Goal: Task Accomplishment & Management: Manage account settings

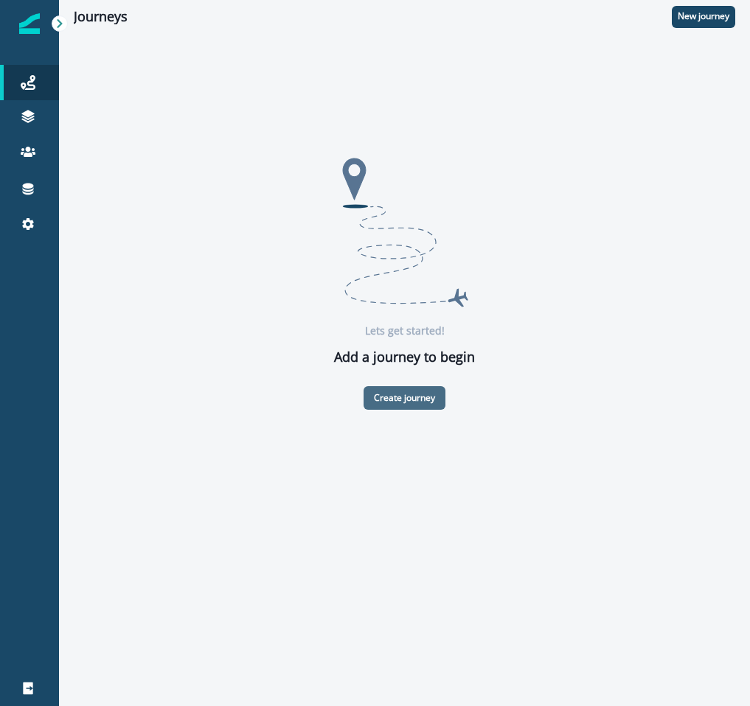
click at [413, 405] on button "Create journey" at bounding box center [404, 398] width 82 height 24
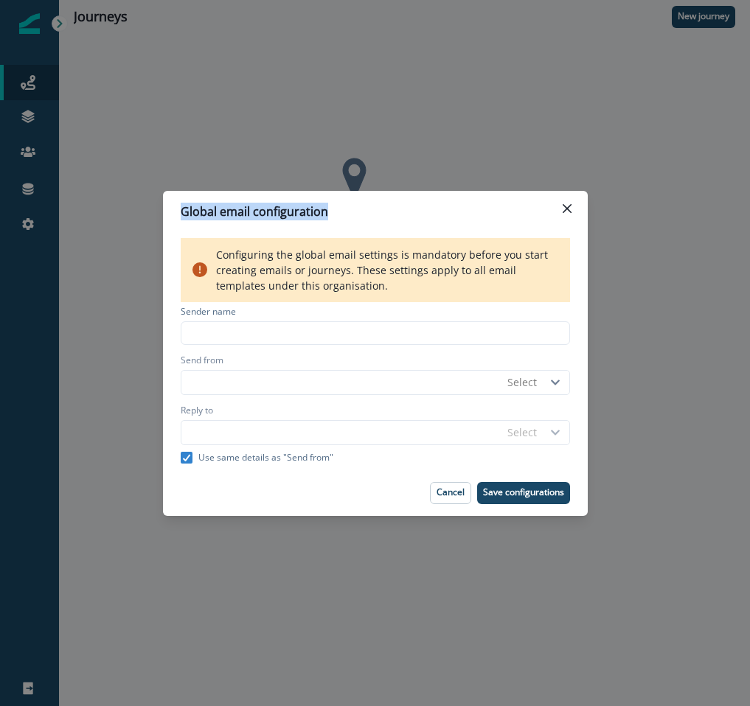
drag, startPoint x: 449, startPoint y: 214, endPoint x: 539, endPoint y: 67, distance: 172.0
click at [539, 67] on div "Global email configuration Configuring the global email settings is mandatory b…" at bounding box center [375, 353] width 750 height 706
drag, startPoint x: 524, startPoint y: 197, endPoint x: 545, endPoint y: 133, distance: 67.4
click at [545, 133] on div "Global email configuration Configuring the global email settings is mandatory b…" at bounding box center [375, 353] width 750 height 706
click at [360, 312] on div "Sender name" at bounding box center [375, 313] width 389 height 16
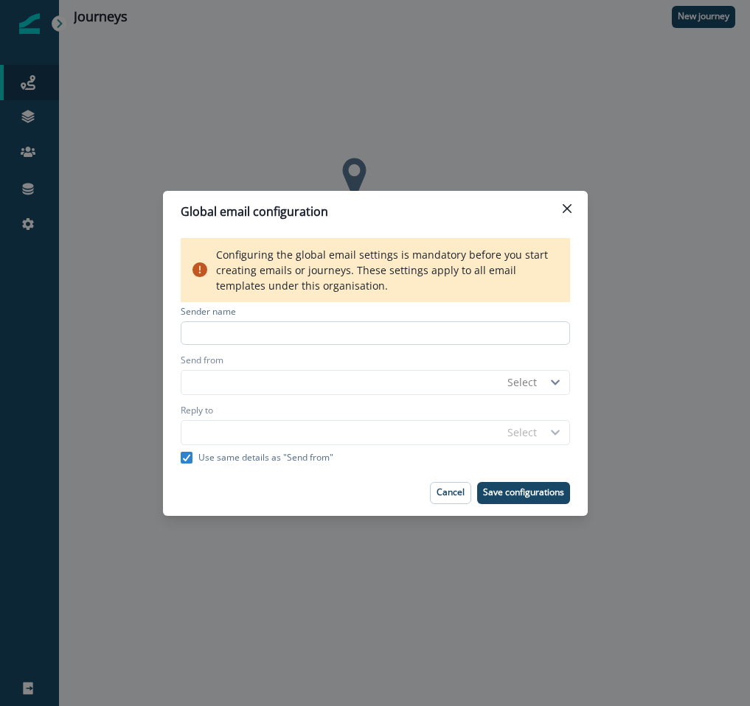
click at [357, 331] on input at bounding box center [375, 333] width 389 height 24
type input "****"
click at [519, 494] on p "Save configurations" at bounding box center [523, 492] width 81 height 10
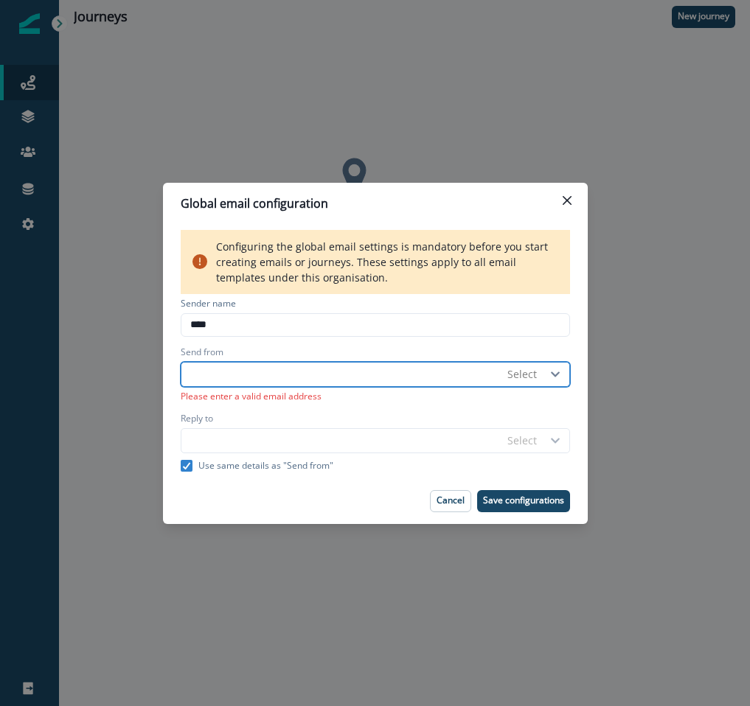
click at [469, 369] on input "Send from" at bounding box center [340, 375] width 319 height 24
click at [531, 383] on div "Select" at bounding box center [522, 374] width 44 height 18
click at [546, 416] on div "No options" at bounding box center [540, 409] width 80 height 29
click at [542, 415] on div "No options" at bounding box center [540, 409] width 80 height 29
click at [526, 411] on div "No options" at bounding box center [540, 409] width 80 height 29
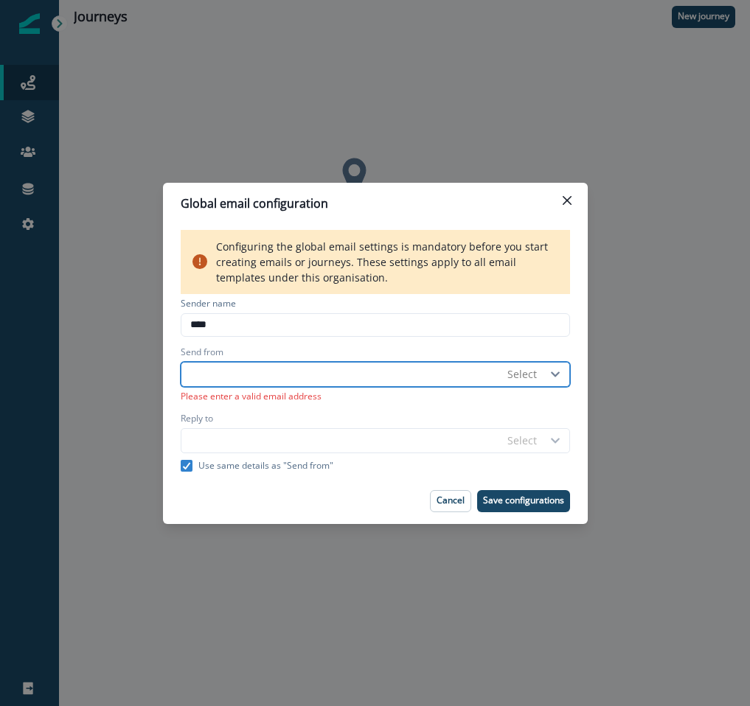
click at [526, 374] on div "Select" at bounding box center [521, 373] width 29 height 15
click at [567, 377] on div at bounding box center [556, 375] width 25 height 24
click at [558, 376] on icon at bounding box center [555, 374] width 22 height 10
click at [548, 417] on div "No options" at bounding box center [540, 409] width 80 height 29
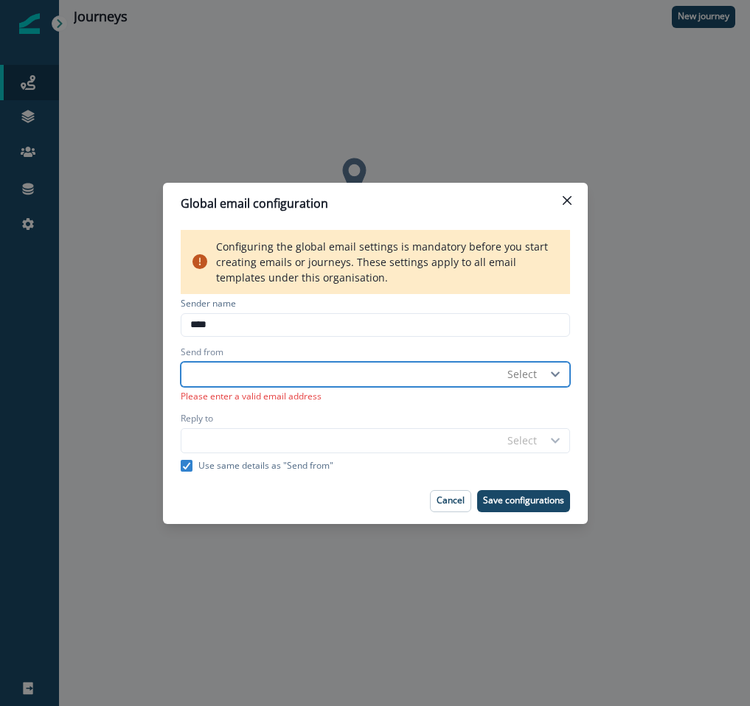
click at [560, 381] on div at bounding box center [556, 375] width 25 height 24
click at [558, 405] on div "No options" at bounding box center [540, 409] width 80 height 29
click at [552, 458] on div "Sender name **** Send from Select Please enter a valid email address Reply to S…" at bounding box center [375, 383] width 389 height 178
click at [549, 447] on div "Select" at bounding box center [534, 441] width 69 height 24
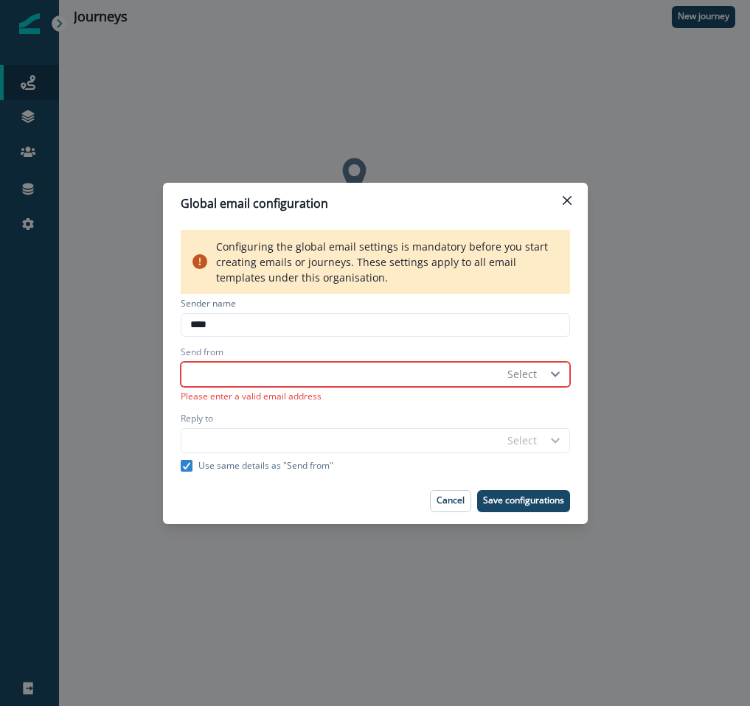
click at [537, 441] on div "Select" at bounding box center [534, 441] width 69 height 24
click at [514, 441] on div "Select" at bounding box center [534, 441] width 69 height 24
click at [278, 462] on p "Use same details as "Send from"" at bounding box center [265, 465] width 135 height 13
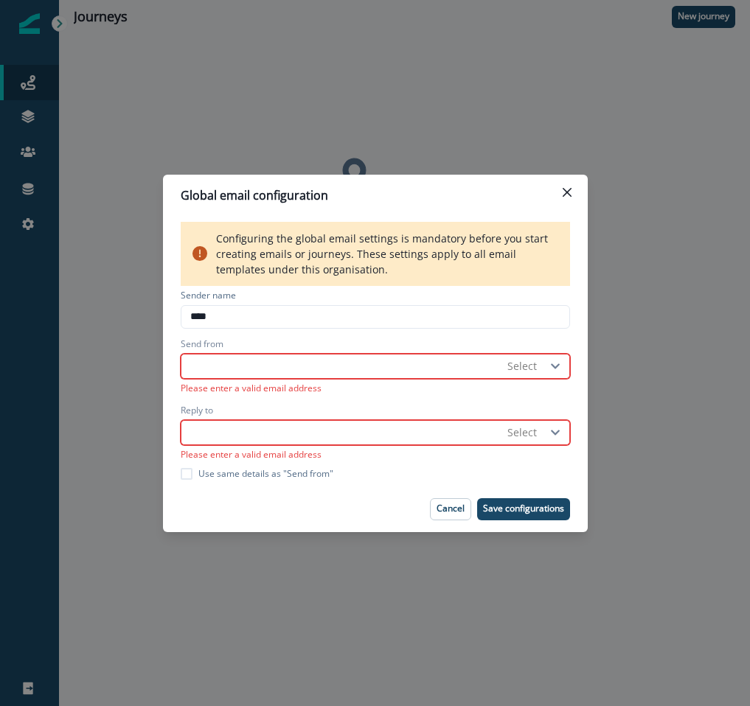
click at [507, 380] on p "Please enter a valid email address" at bounding box center [375, 387] width 389 height 16
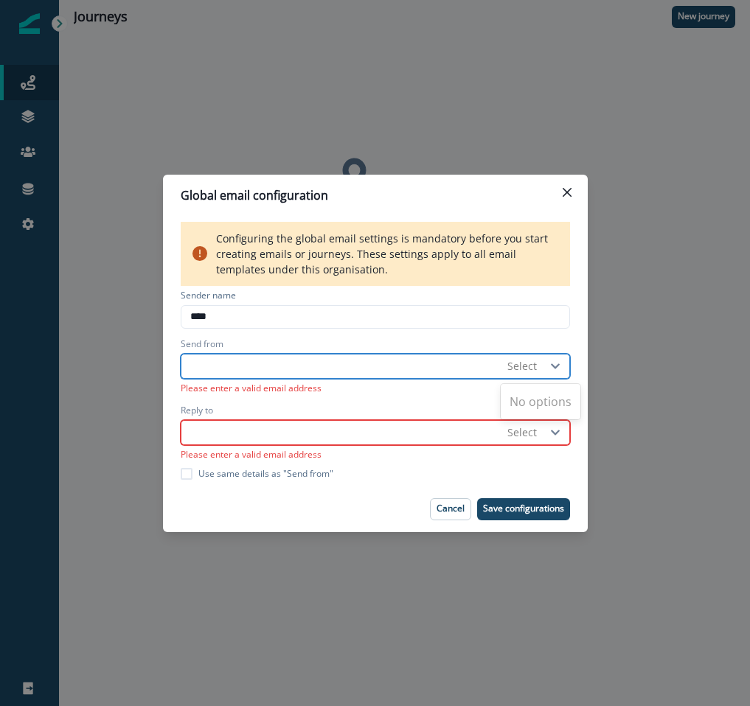
click at [515, 362] on div "Select" at bounding box center [521, 365] width 29 height 15
click at [533, 387] on div "No options" at bounding box center [540, 401] width 80 height 29
click at [531, 418] on div "No options" at bounding box center [540, 401] width 80 height 35
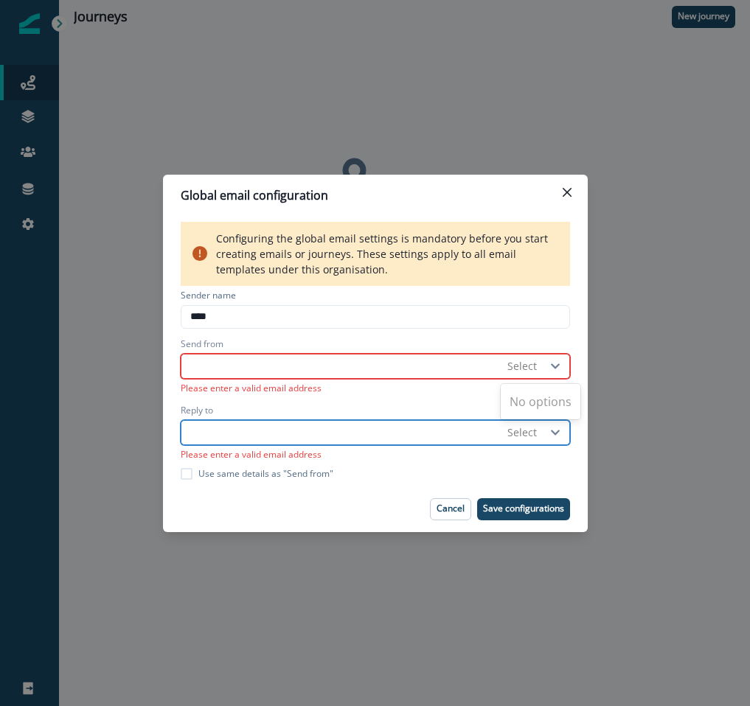
click at [531, 435] on div "Select" at bounding box center [521, 432] width 29 height 15
click at [561, 188] on button "Close" at bounding box center [567, 193] width 24 height 24
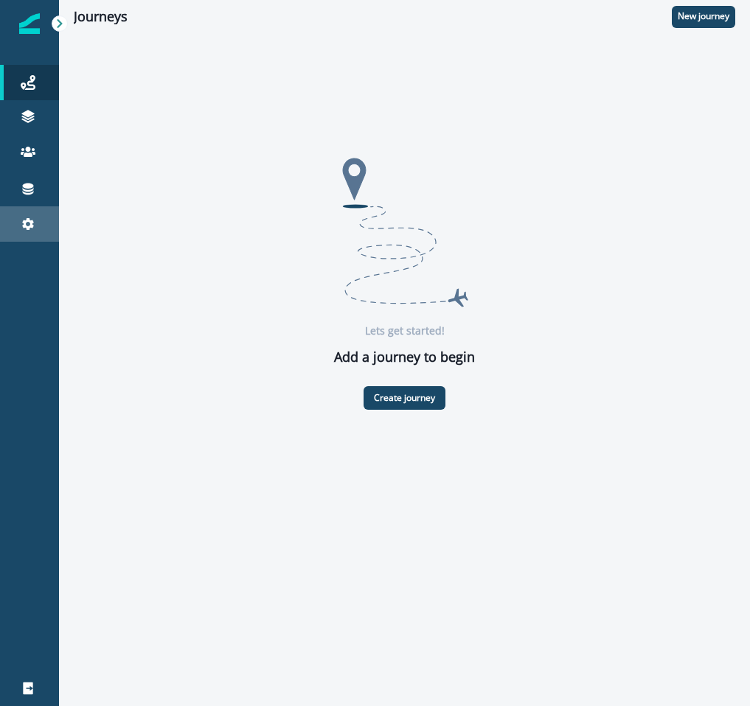
click at [21, 227] on icon at bounding box center [28, 224] width 15 height 15
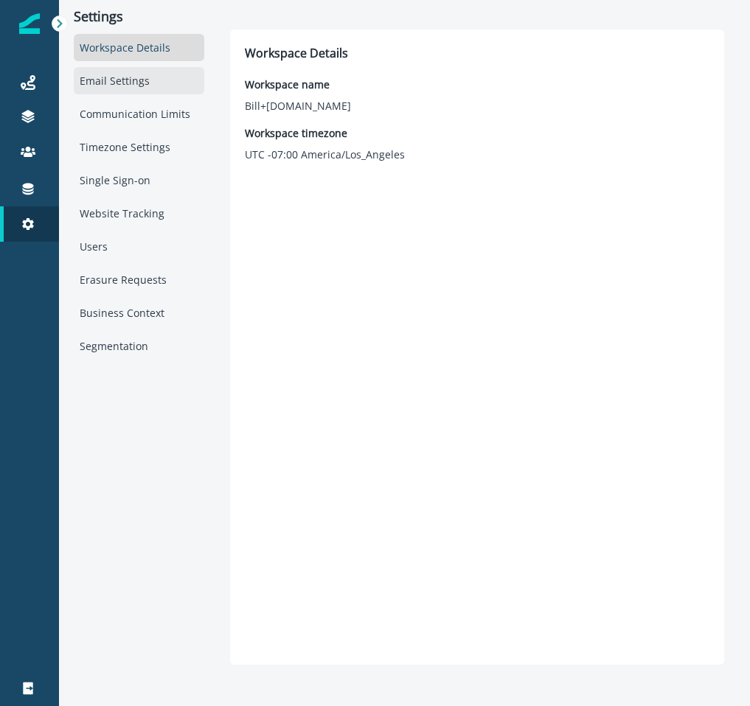
click at [149, 77] on div "Email Settings" at bounding box center [139, 80] width 130 height 27
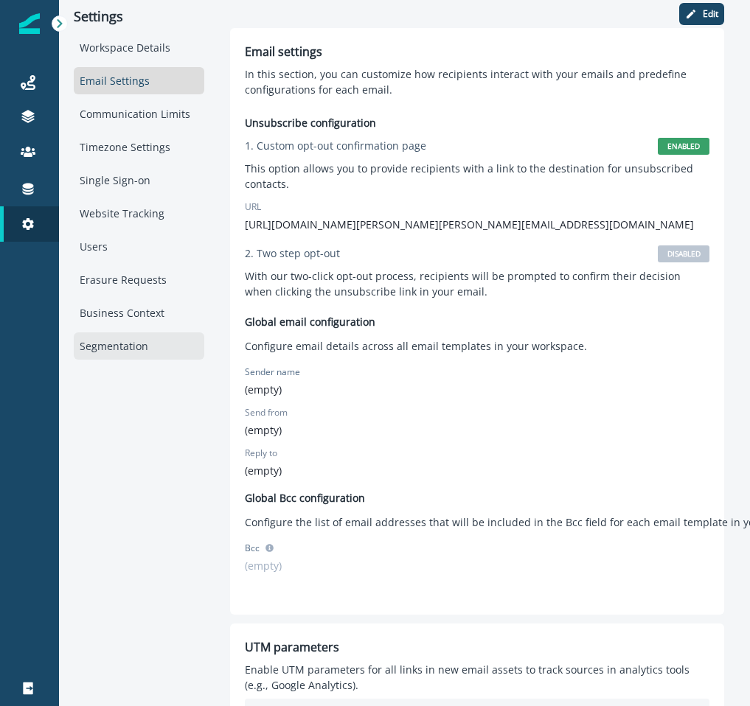
click at [139, 345] on div "Segmentation" at bounding box center [139, 345] width 130 height 27
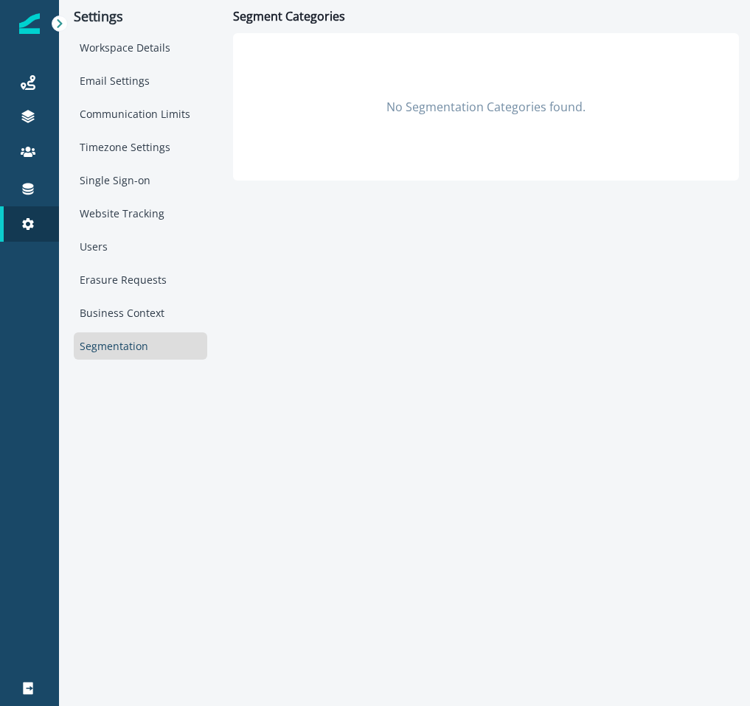
click at [143, 298] on div "Workspace Details Email Settings Communication Limits Timezone Settings Single …" at bounding box center [140, 197] width 133 height 326
click at [125, 300] on div "Business Context" at bounding box center [140, 312] width 133 height 27
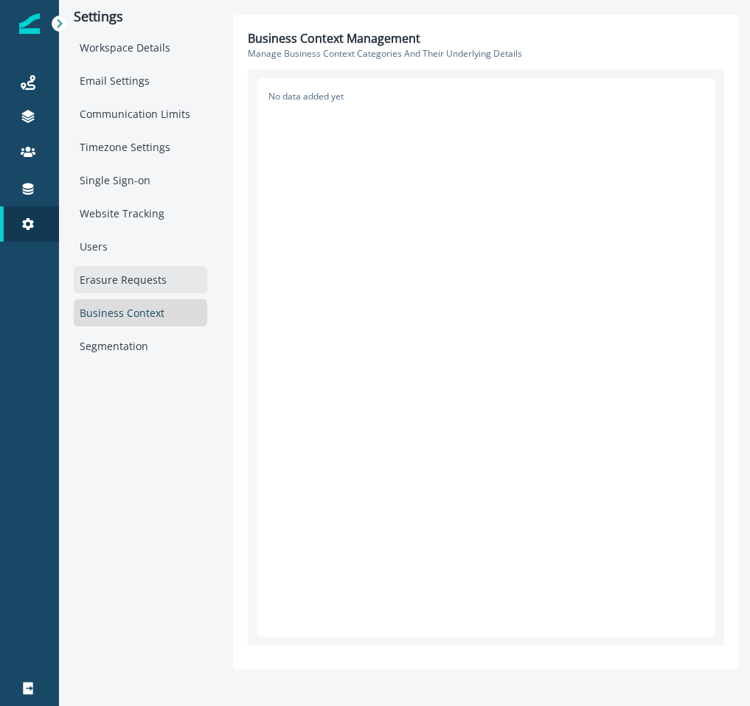
click at [124, 268] on div "Erasure Requests" at bounding box center [140, 279] width 133 height 27
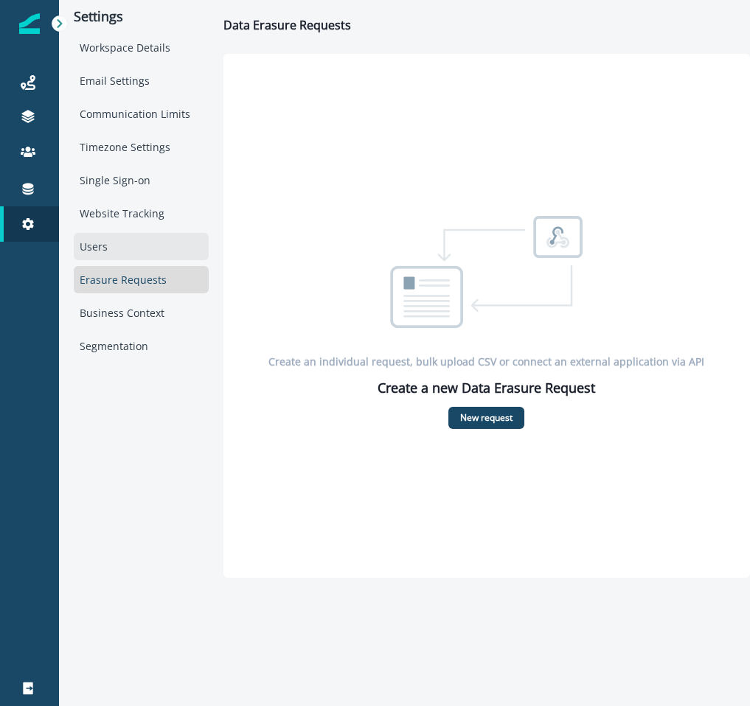
click at [118, 234] on div "Users" at bounding box center [141, 246] width 135 height 27
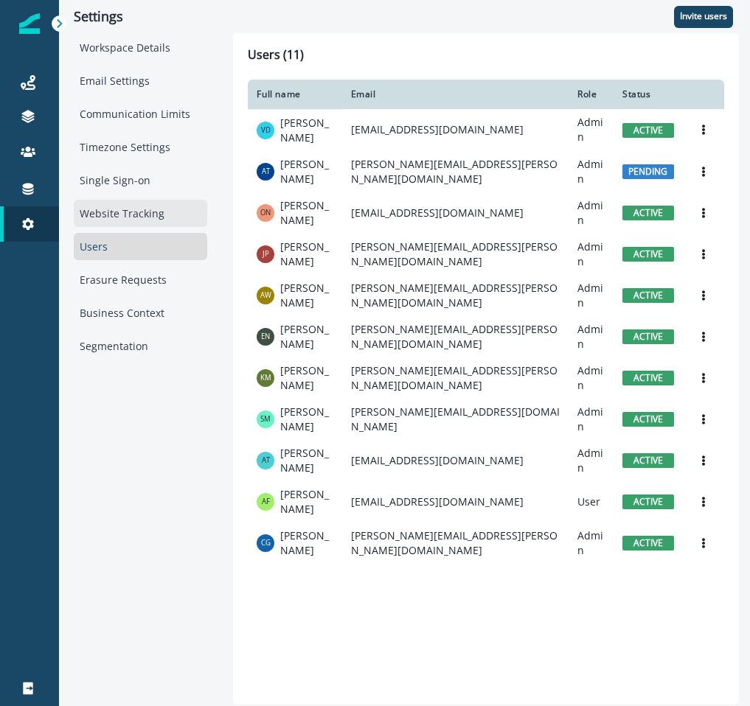
click at [122, 209] on div "Website Tracking" at bounding box center [140, 213] width 133 height 27
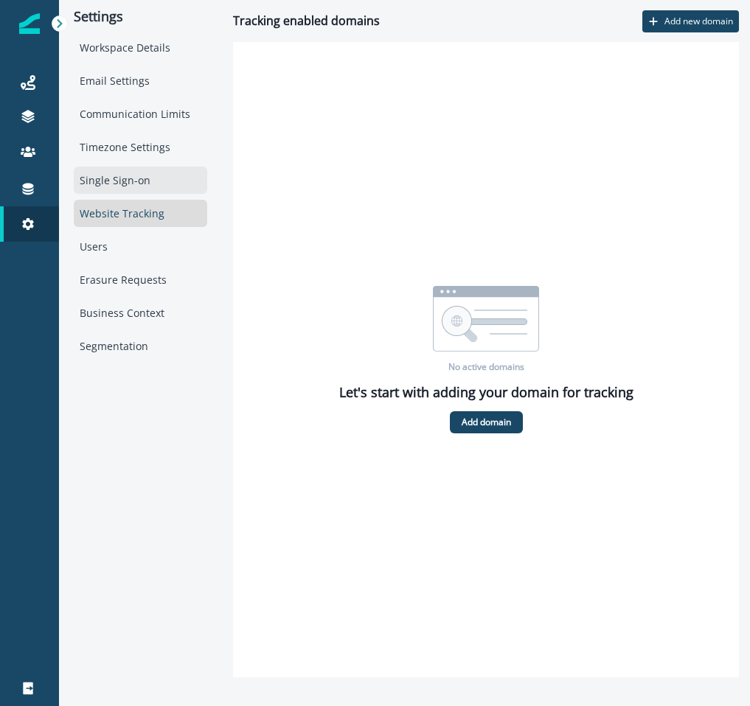
click at [127, 181] on div "Single Sign-on" at bounding box center [140, 180] width 133 height 27
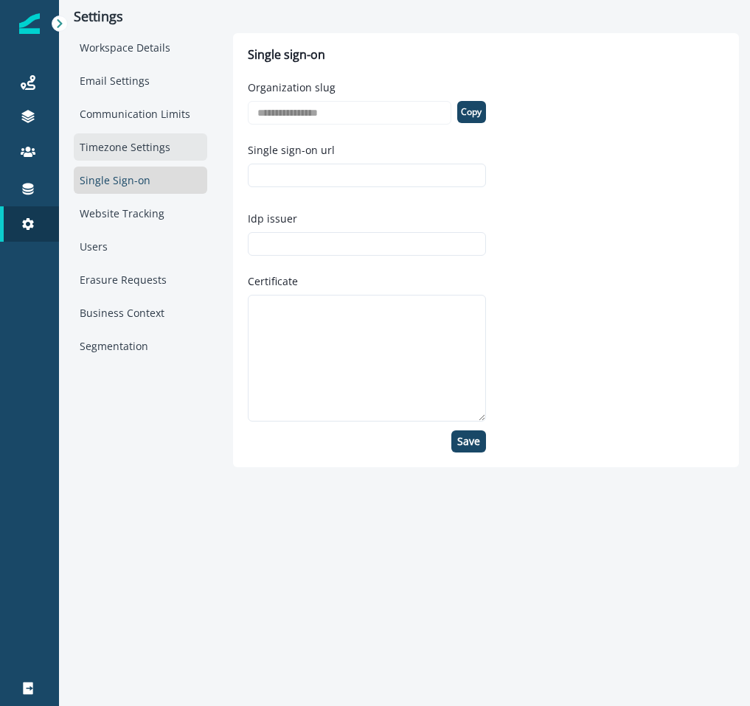
click at [153, 140] on div "Timezone Settings" at bounding box center [140, 146] width 133 height 27
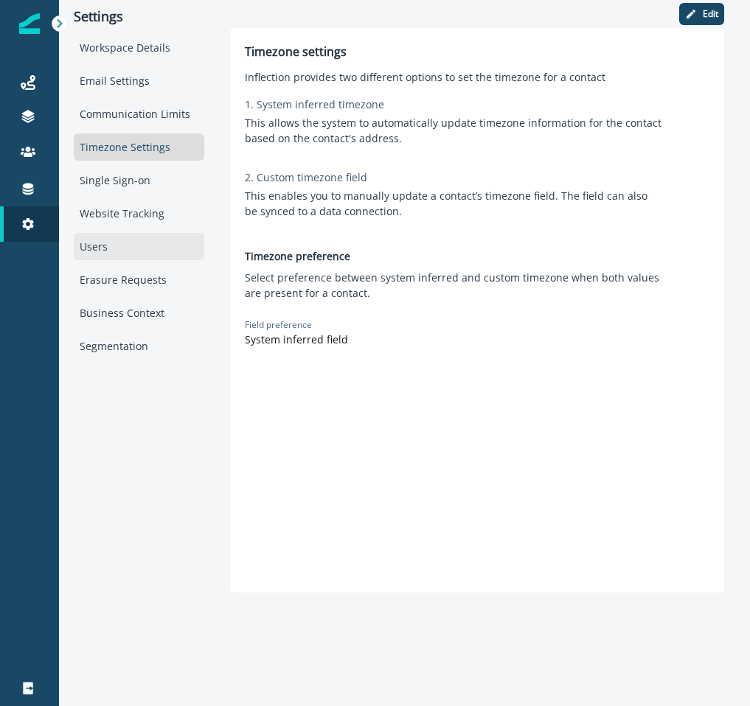
click at [134, 245] on div "Users" at bounding box center [139, 246] width 130 height 27
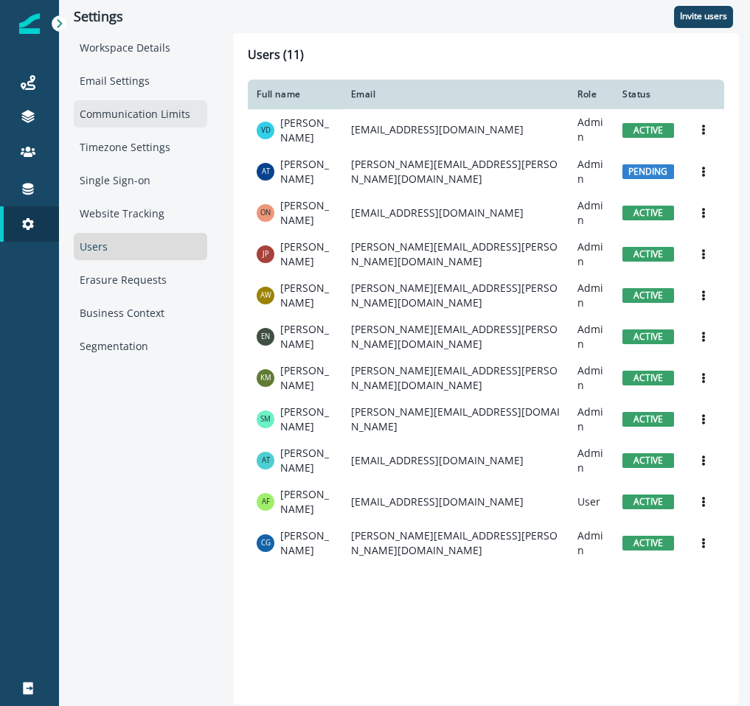
click at [140, 116] on div "Communication Limits" at bounding box center [140, 113] width 133 height 27
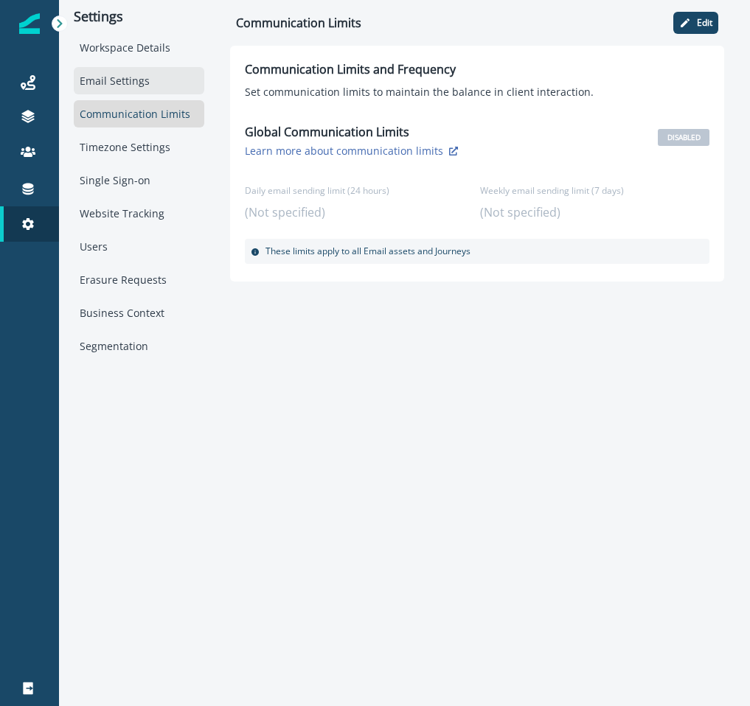
click at [178, 83] on div "Email Settings" at bounding box center [139, 80] width 130 height 27
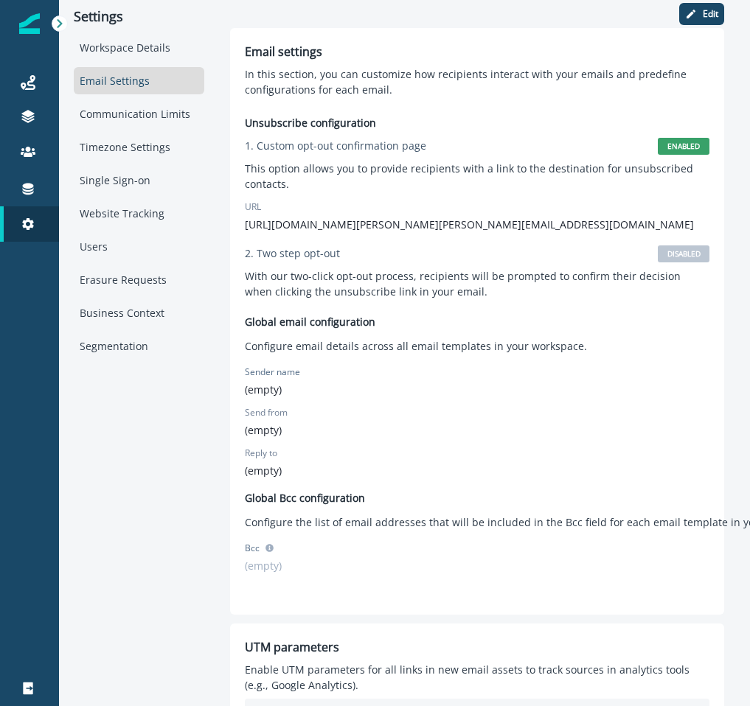
click at [175, 63] on div "Workspace Details Email Settings Communication Limits Timezone Settings Single …" at bounding box center [139, 197] width 130 height 326
click at [174, 55] on div "Workspace Details" at bounding box center [139, 47] width 130 height 27
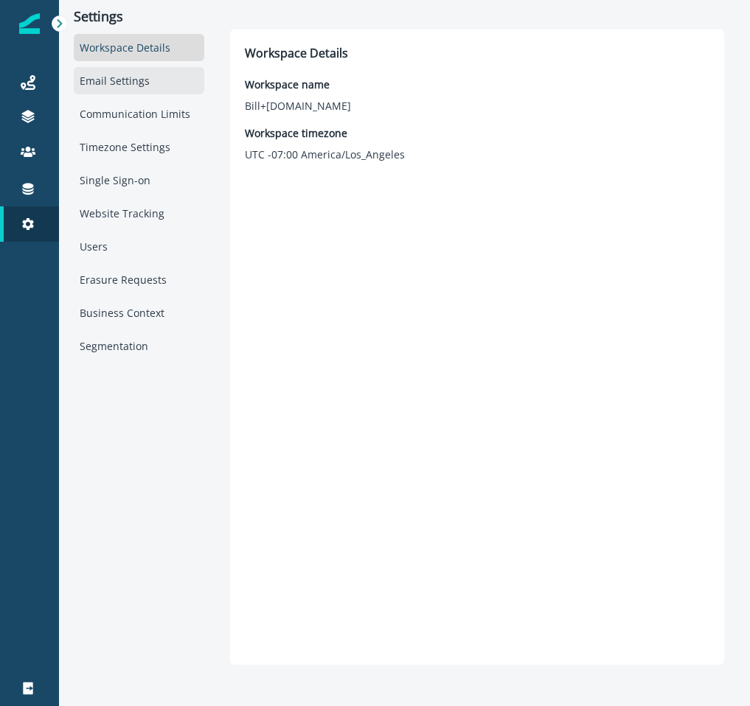
click at [172, 82] on div "Email Settings" at bounding box center [139, 80] width 130 height 27
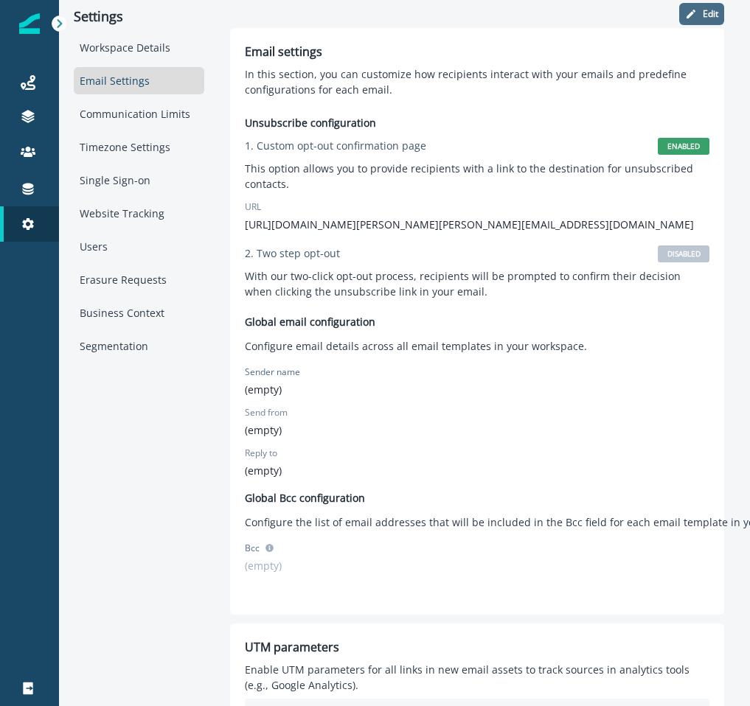
click at [705, 17] on p "Edit" at bounding box center [709, 14] width 15 height 10
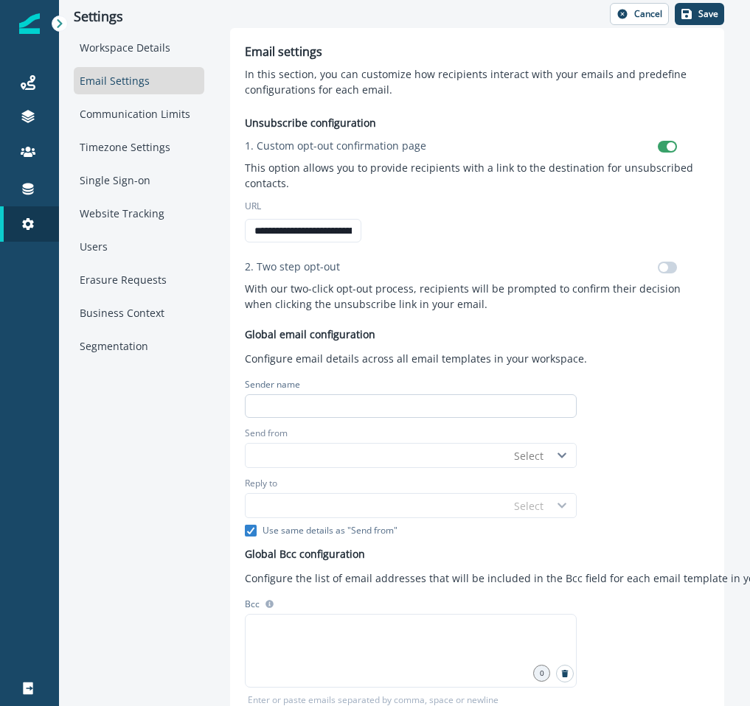
click at [392, 402] on input at bounding box center [411, 406] width 332 height 24
click at [469, 447] on input "Send from" at bounding box center [376, 456] width 262 height 24
click at [545, 458] on div "Select" at bounding box center [528, 456] width 44 height 18
click at [436, 469] on div "Send from Use Up and Down to choose options, press Enter to select the currentl…" at bounding box center [411, 447] width 332 height 47
click at [423, 463] on input "Send from" at bounding box center [376, 456] width 262 height 24
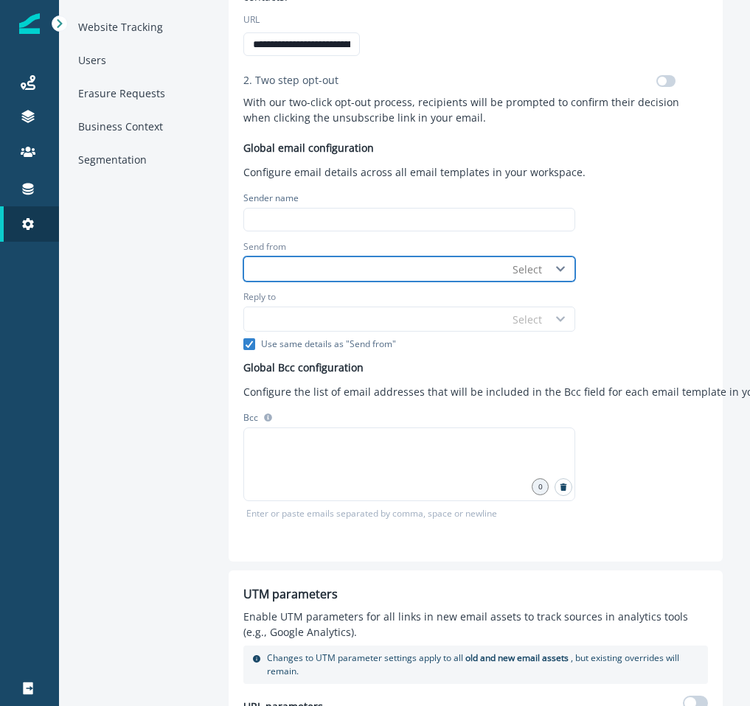
scroll to position [223, 1]
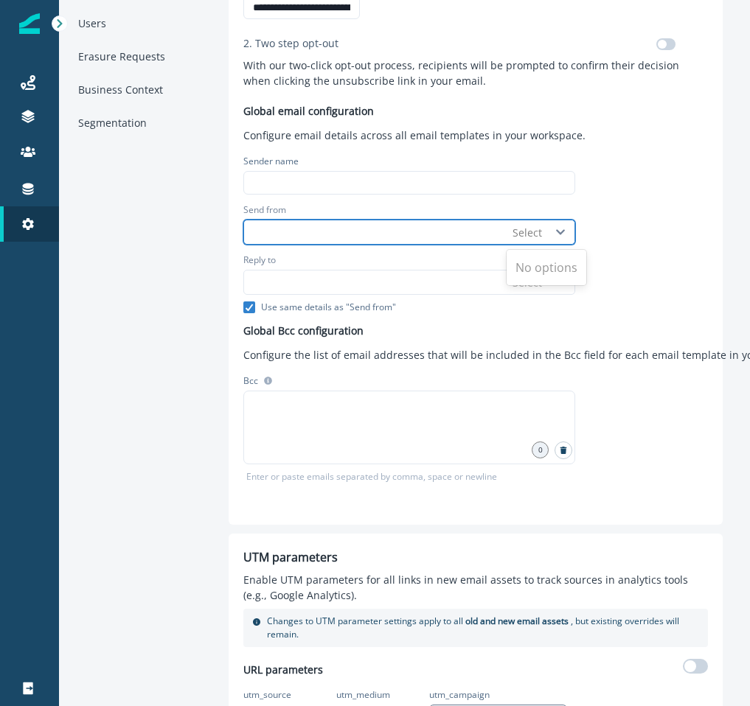
click at [536, 231] on div "Select" at bounding box center [526, 232] width 29 height 15
click at [430, 238] on input "Send from" at bounding box center [375, 232] width 262 height 24
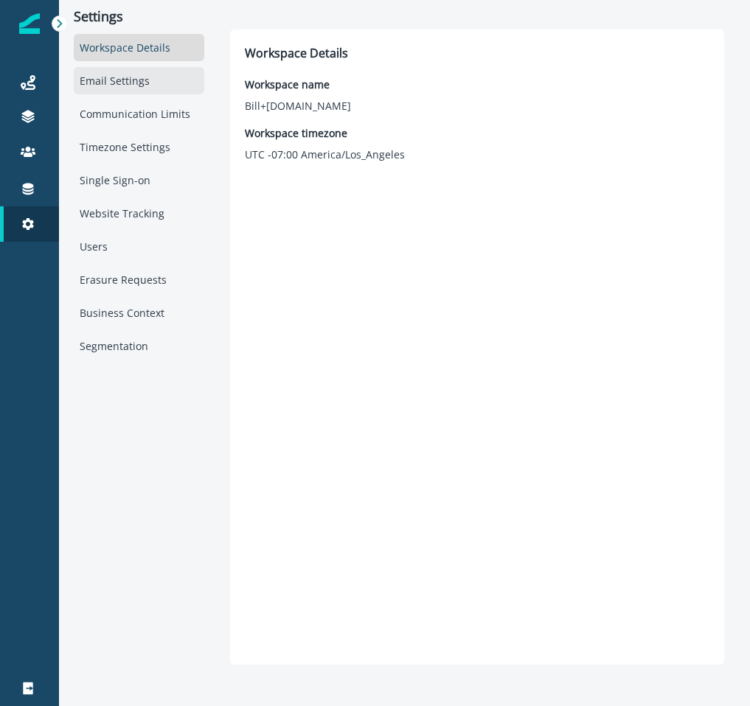
click at [146, 83] on div "Email Settings" at bounding box center [139, 80] width 130 height 27
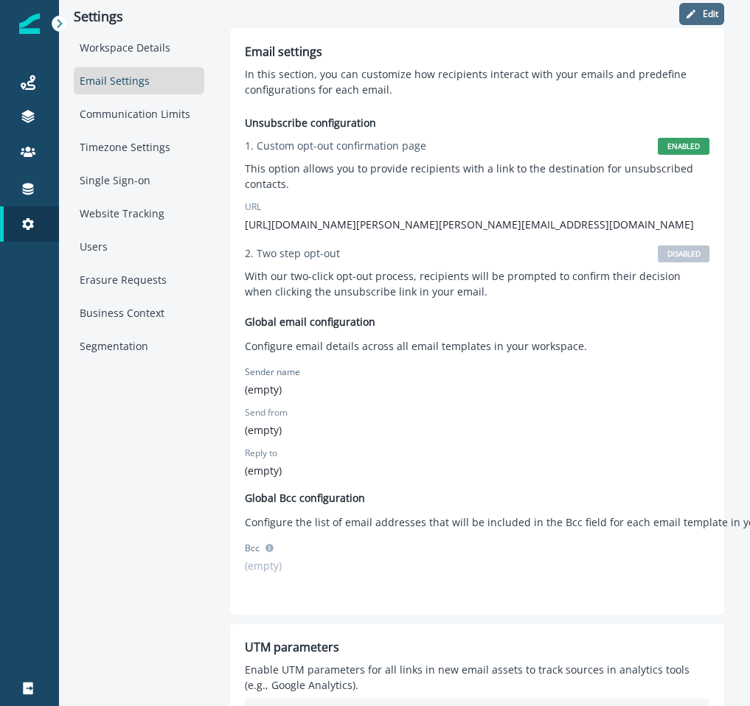
click at [698, 10] on button "Edit" at bounding box center [701, 14] width 45 height 22
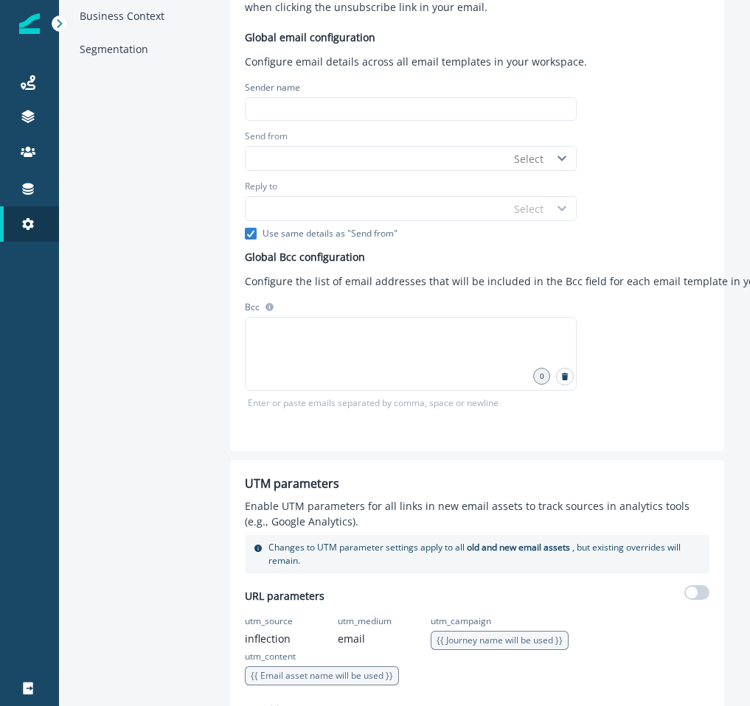
scroll to position [293, 0]
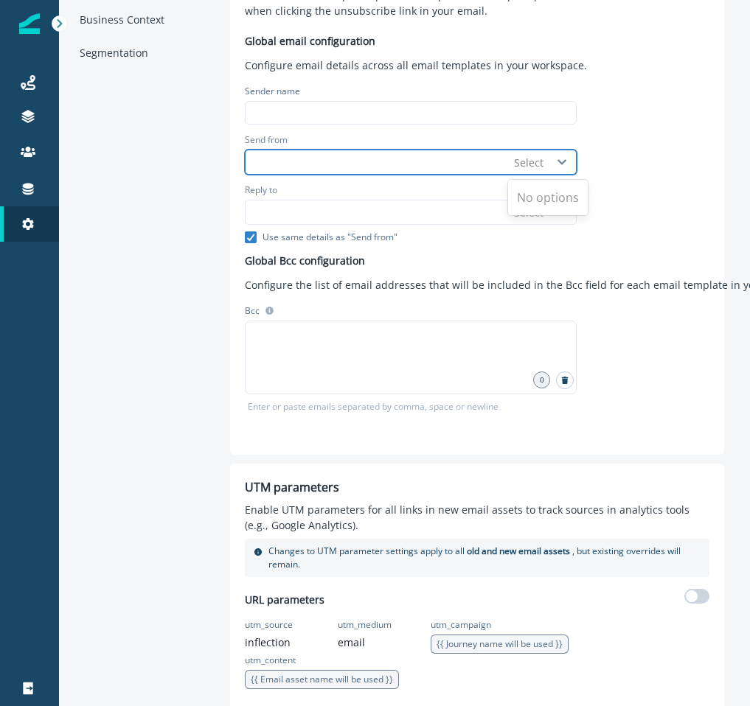
click at [559, 162] on icon at bounding box center [561, 161] width 9 height 5
click at [559, 161] on icon at bounding box center [561, 161] width 9 height 5
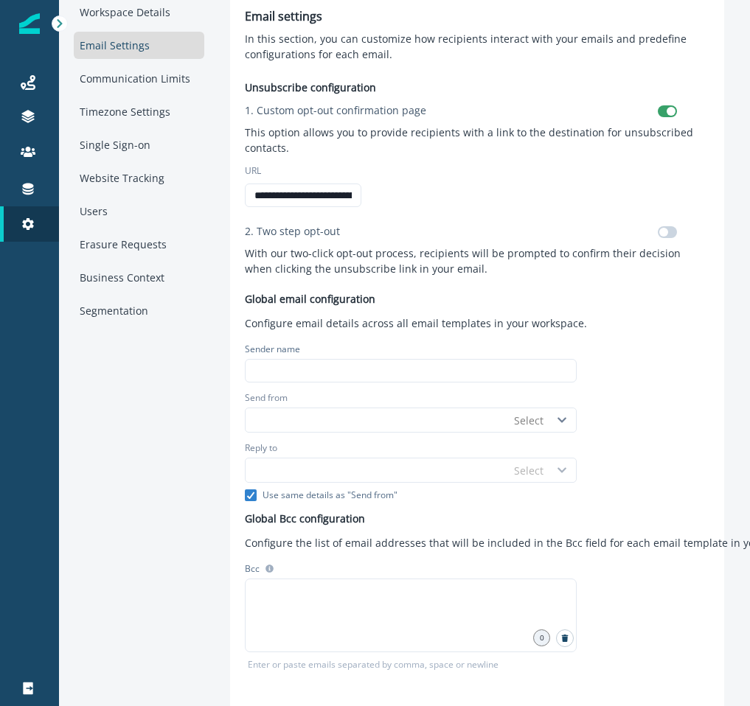
scroll to position [78, 0]
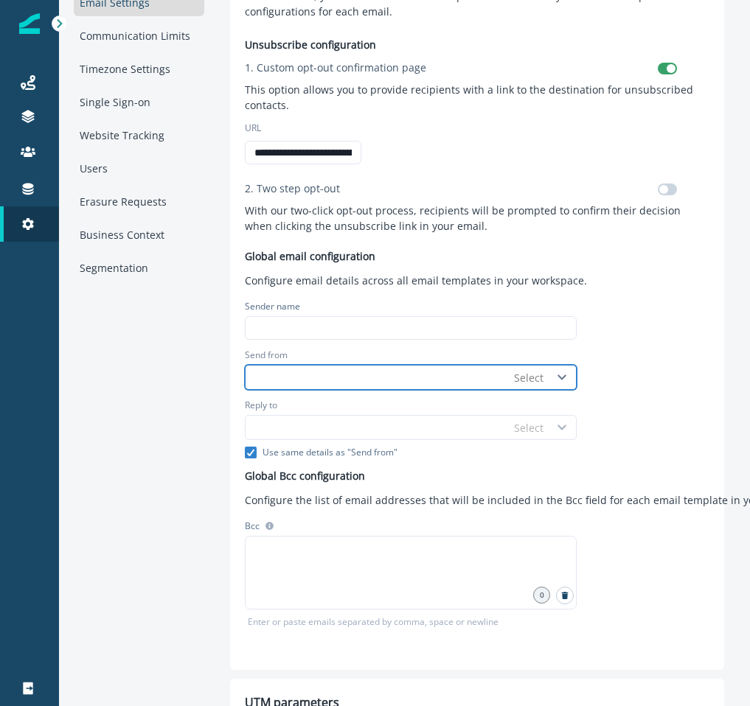
click at [385, 373] on input "Send from" at bounding box center [376, 378] width 262 height 24
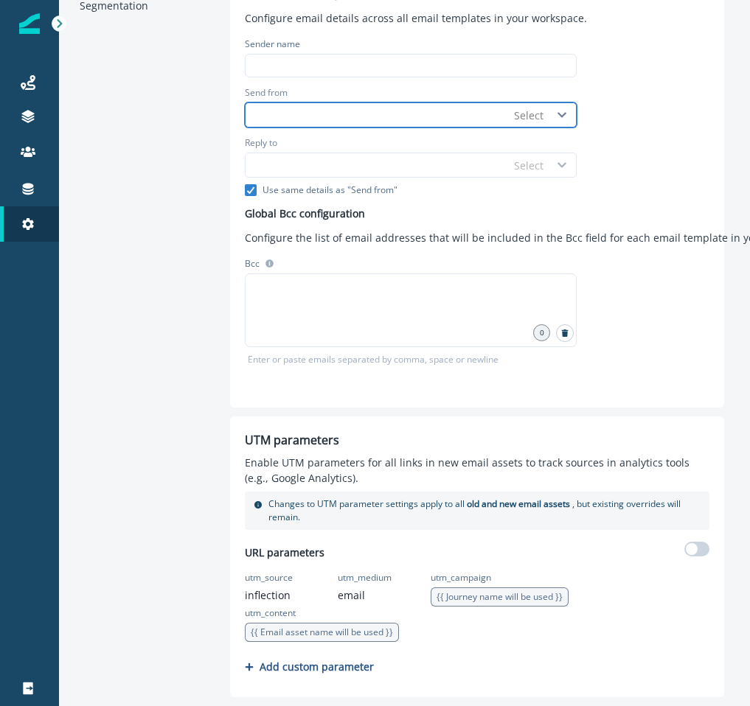
scroll to position [0, 0]
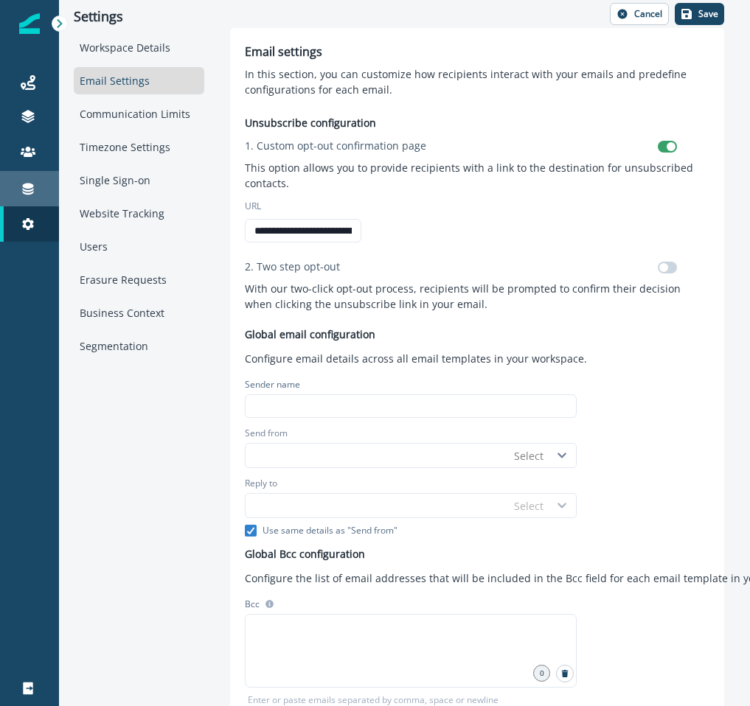
click at [38, 189] on div "Connections" at bounding box center [29, 189] width 47 height 18
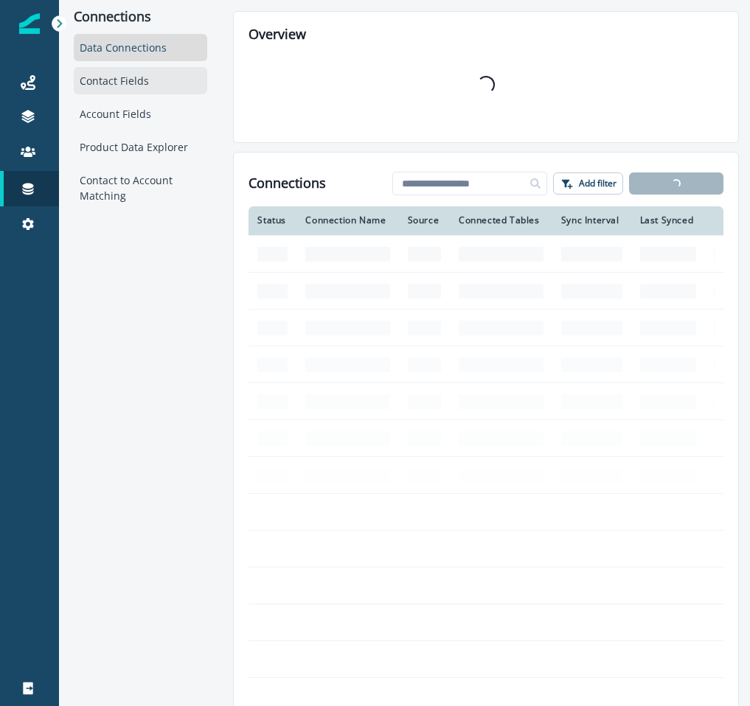
click at [113, 81] on div "Contact Fields" at bounding box center [140, 80] width 133 height 27
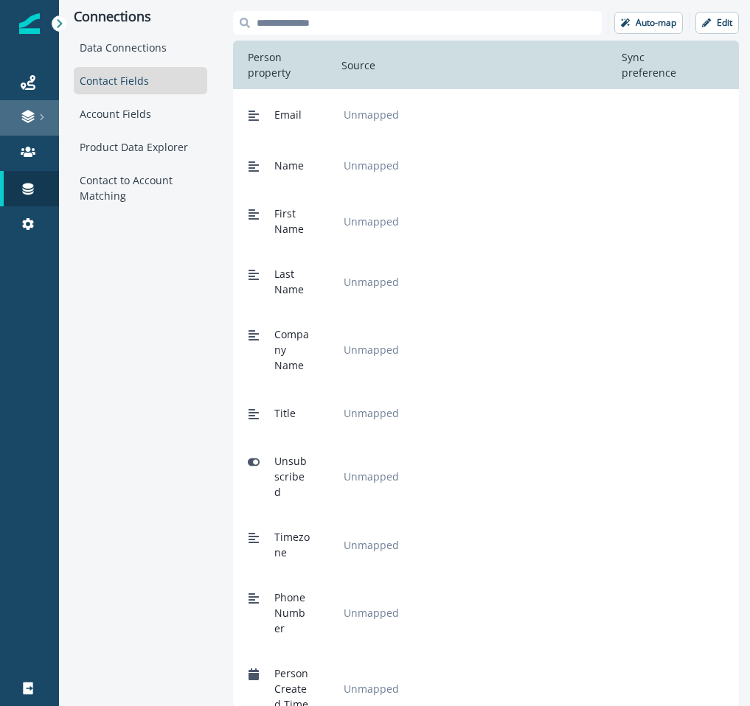
click at [35, 104] on link at bounding box center [29, 117] width 59 height 35
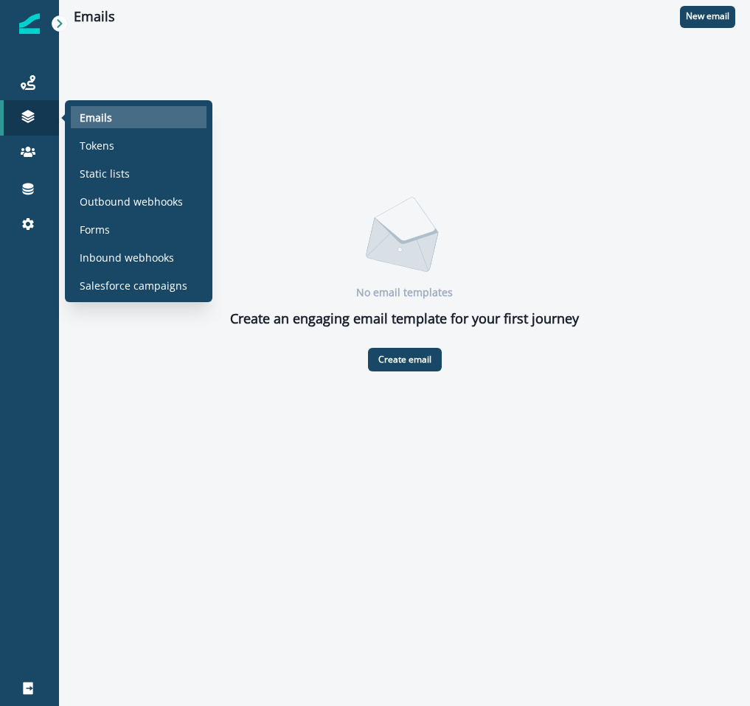
click at [104, 118] on p "Emails" at bounding box center [96, 117] width 32 height 15
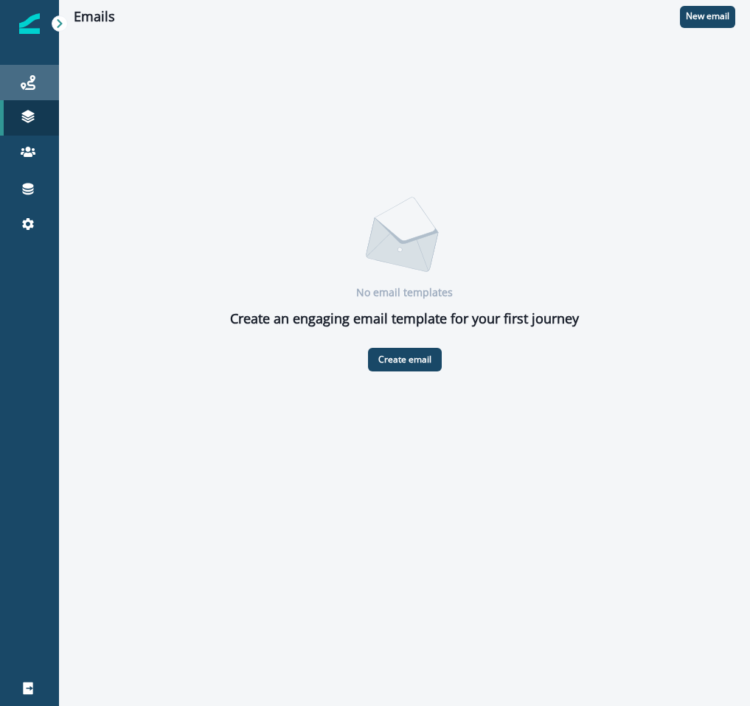
click at [29, 83] on icon at bounding box center [28, 82] width 15 height 15
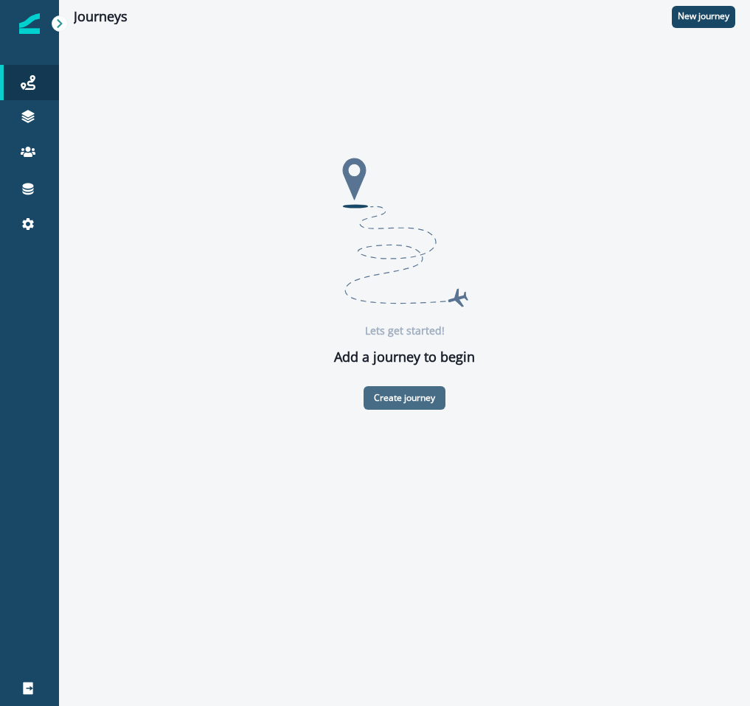
click at [397, 397] on p "Create journey" at bounding box center [404, 398] width 61 height 10
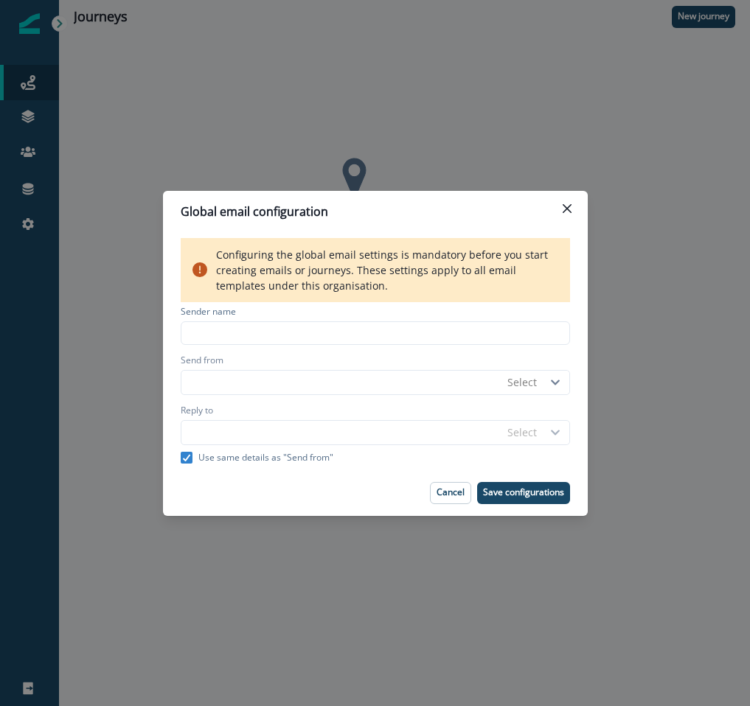
click at [198, 268] on icon at bounding box center [199, 269] width 15 height 15
click at [526, 492] on p "Save configurations" at bounding box center [523, 492] width 81 height 10
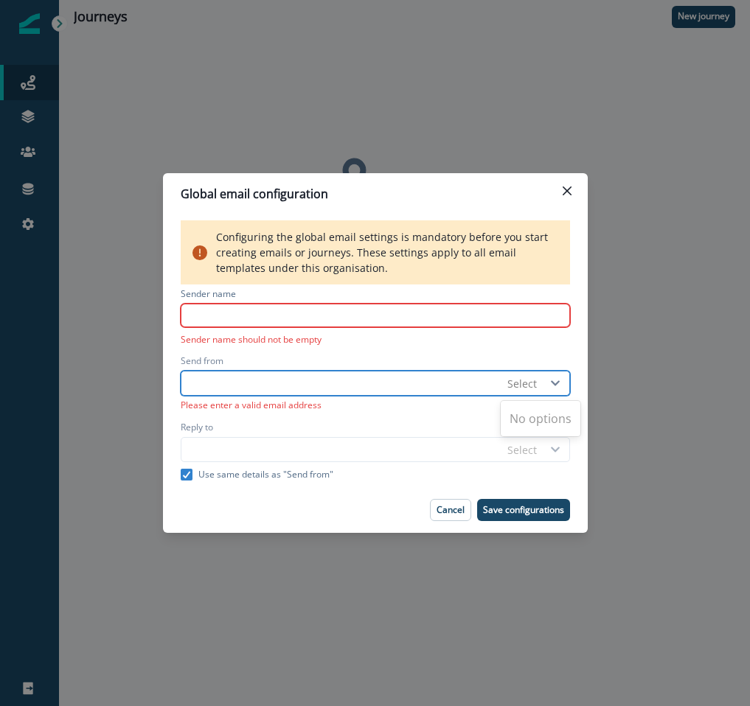
click at [531, 389] on div "Select" at bounding box center [521, 383] width 29 height 15
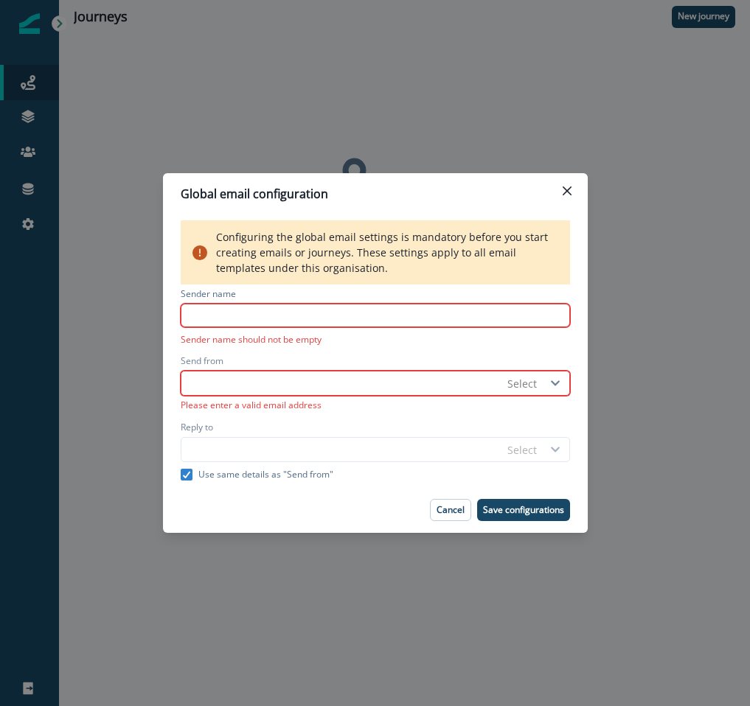
click at [288, 242] on div "Configuring the global email settings is mandatory before you start creating em…" at bounding box center [375, 252] width 389 height 64
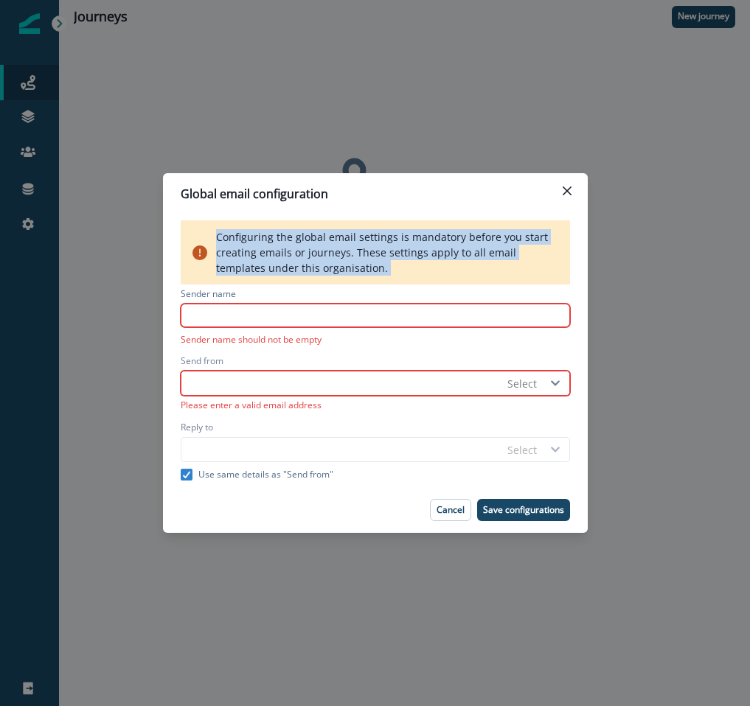
click at [288, 242] on div "Configuring the global email settings is mandatory before you start creating em…" at bounding box center [375, 252] width 389 height 64
copy div "Configuring the global email settings is mandatory before you start creating em…"
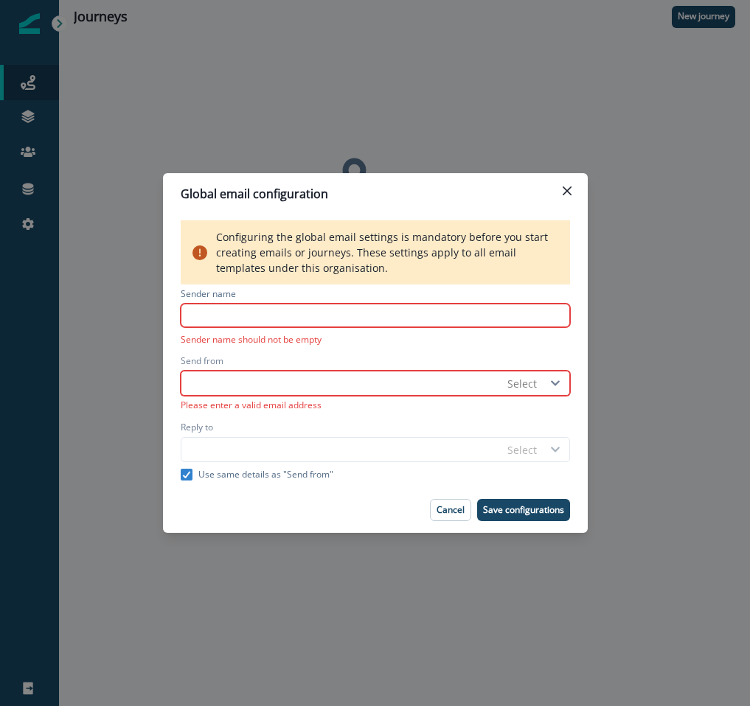
click at [531, 450] on div "Select" at bounding box center [534, 450] width 69 height 24
click at [570, 190] on button "Close" at bounding box center [567, 191] width 24 height 24
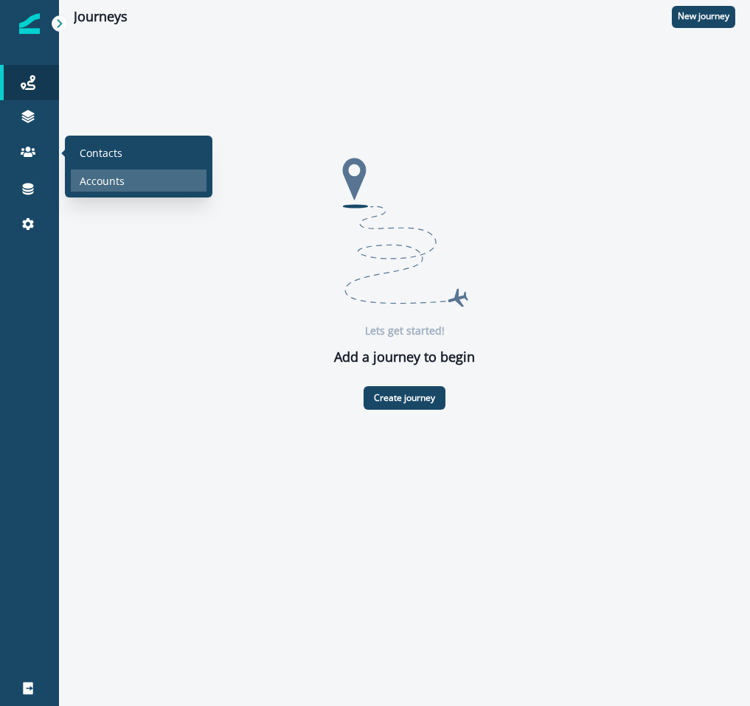
click at [88, 186] on p "Accounts" at bounding box center [102, 180] width 45 height 15
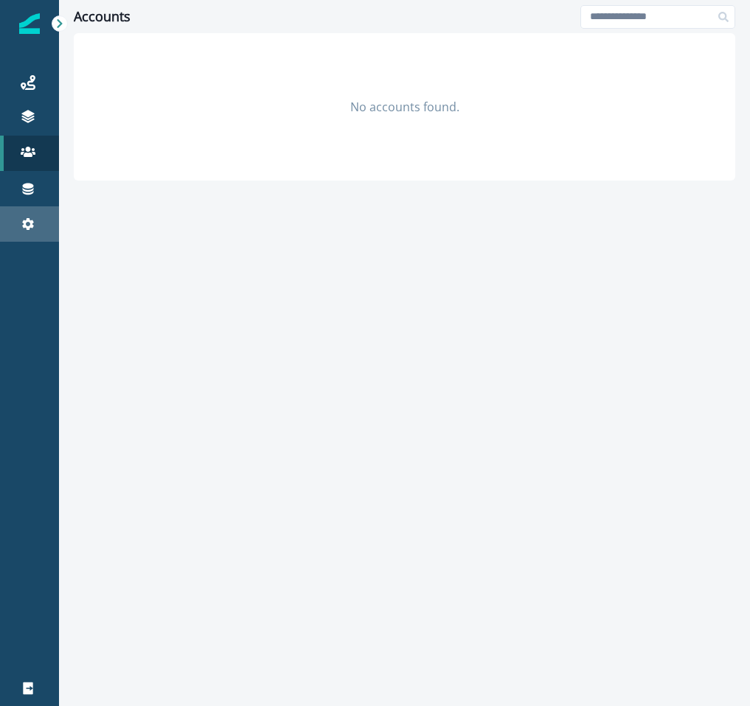
click at [28, 237] on link "Settings" at bounding box center [29, 223] width 59 height 35
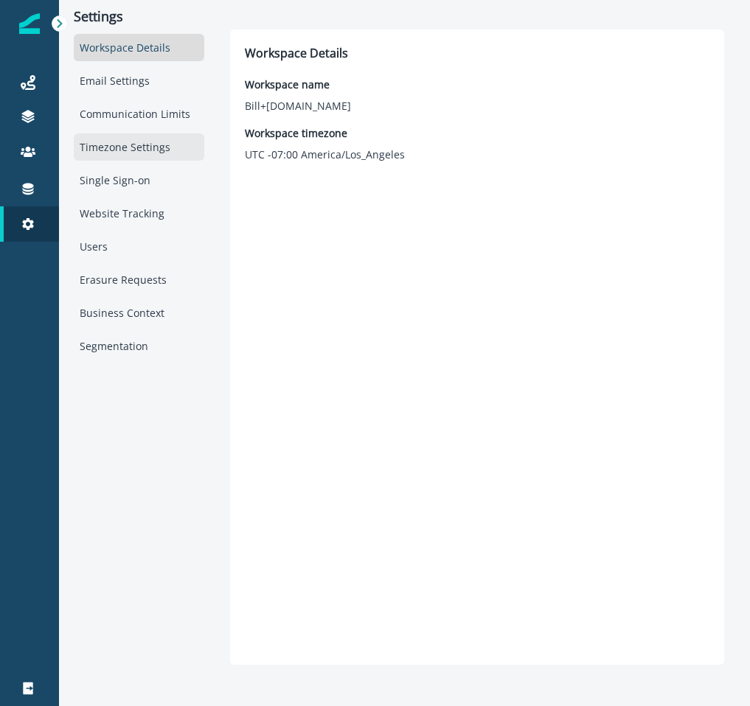
click at [150, 152] on div "Timezone Settings" at bounding box center [139, 146] width 130 height 27
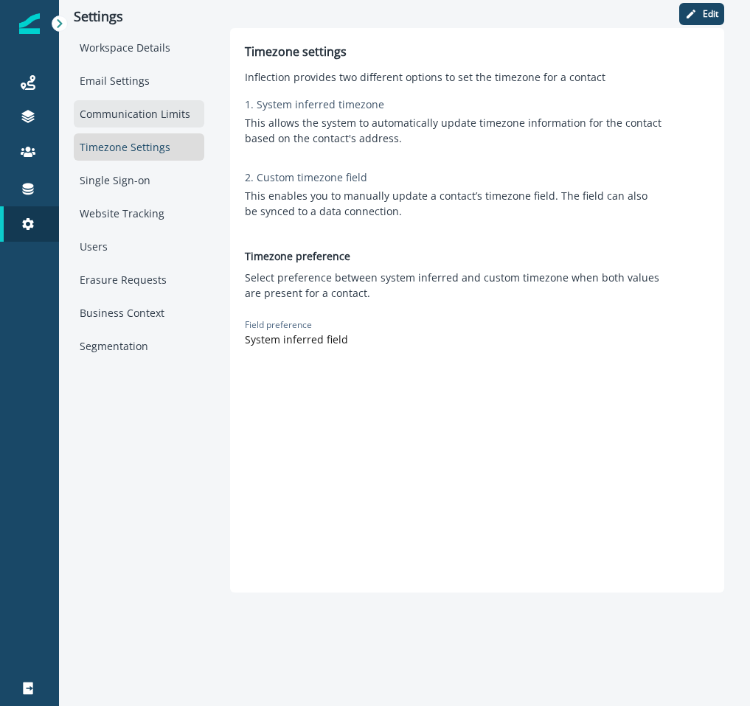
click at [158, 104] on div "Communication Limits" at bounding box center [139, 113] width 130 height 27
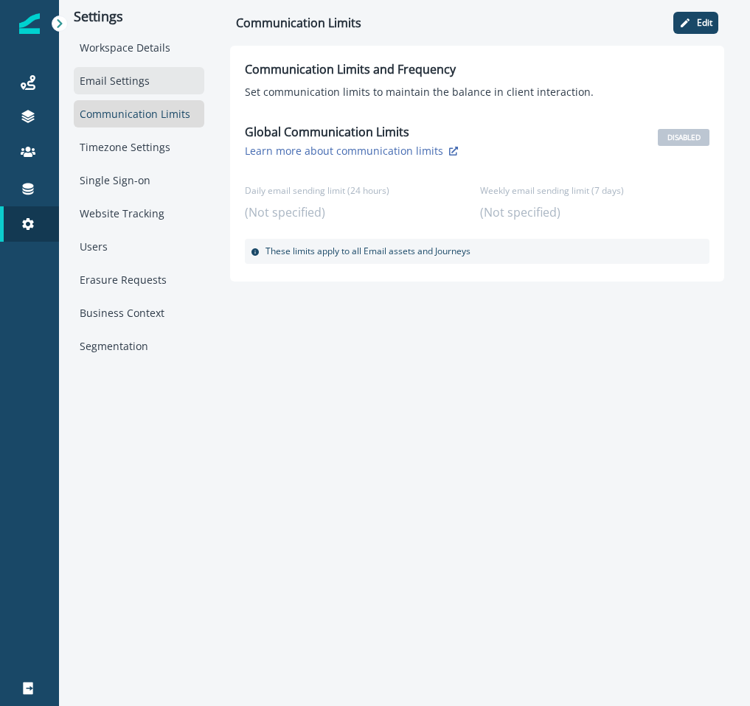
click at [123, 92] on div "Email Settings" at bounding box center [139, 80] width 130 height 27
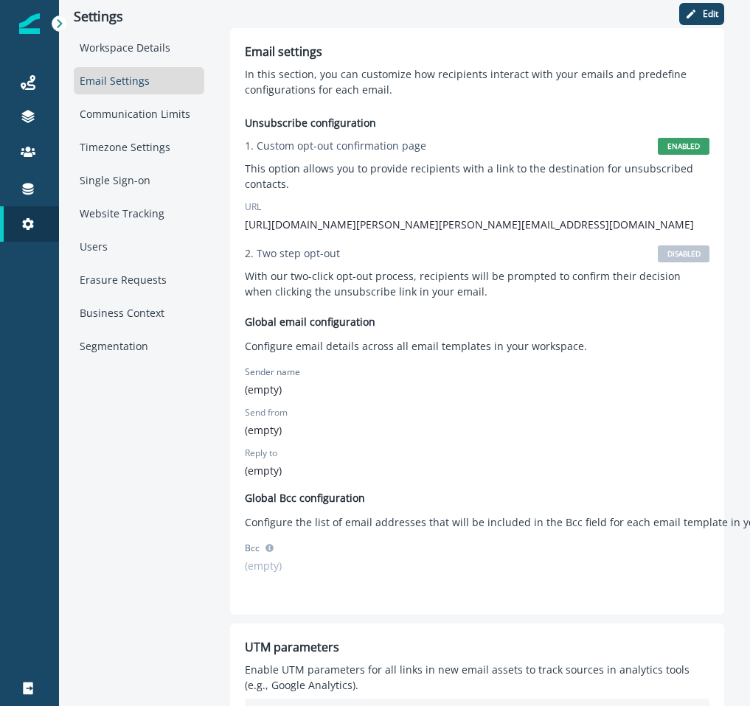
scroll to position [199, 0]
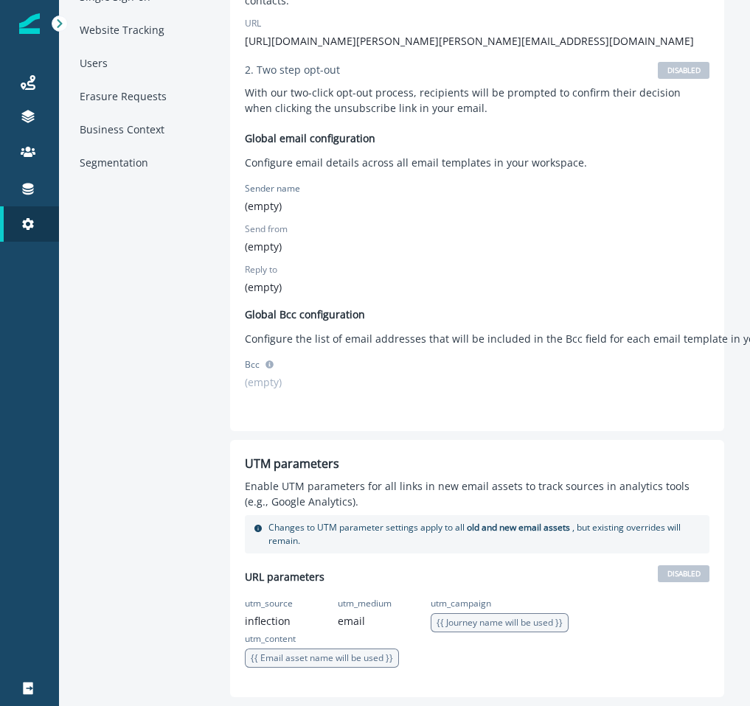
click at [257, 528] on icon at bounding box center [258, 528] width 9 height 9
click at [280, 444] on div "UTM parameters Enable UTM parameters for all links in new email assets to track…" at bounding box center [477, 568] width 494 height 257
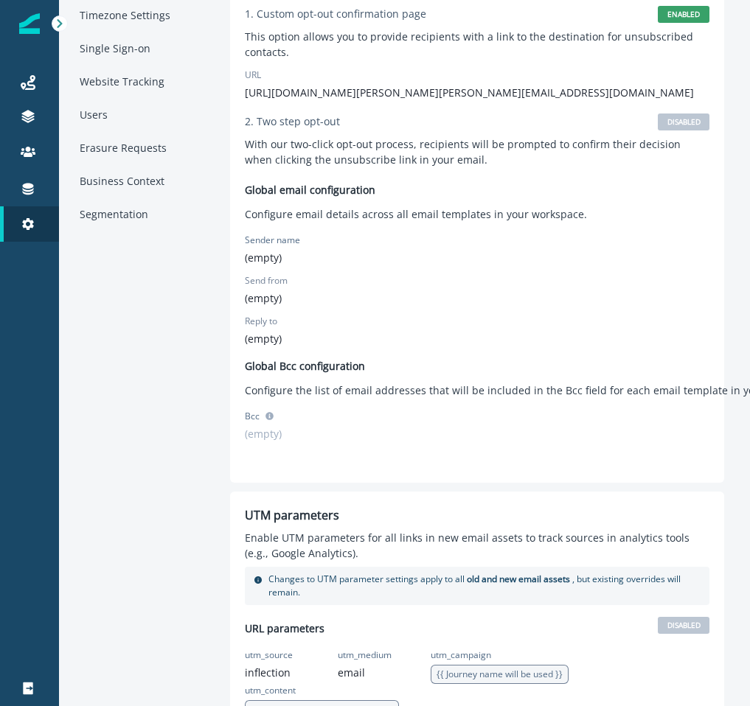
scroll to position [0, 0]
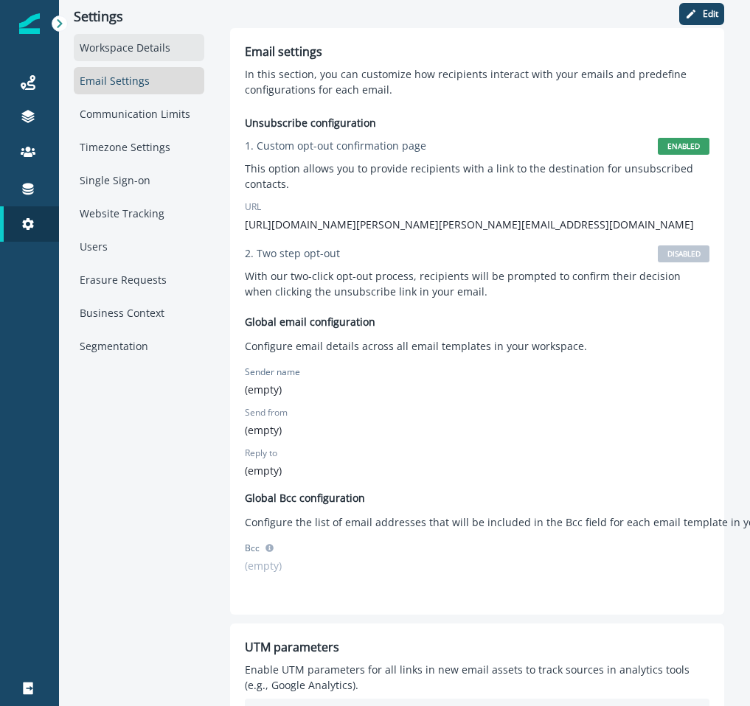
click at [184, 51] on div "Workspace Details" at bounding box center [139, 47] width 130 height 27
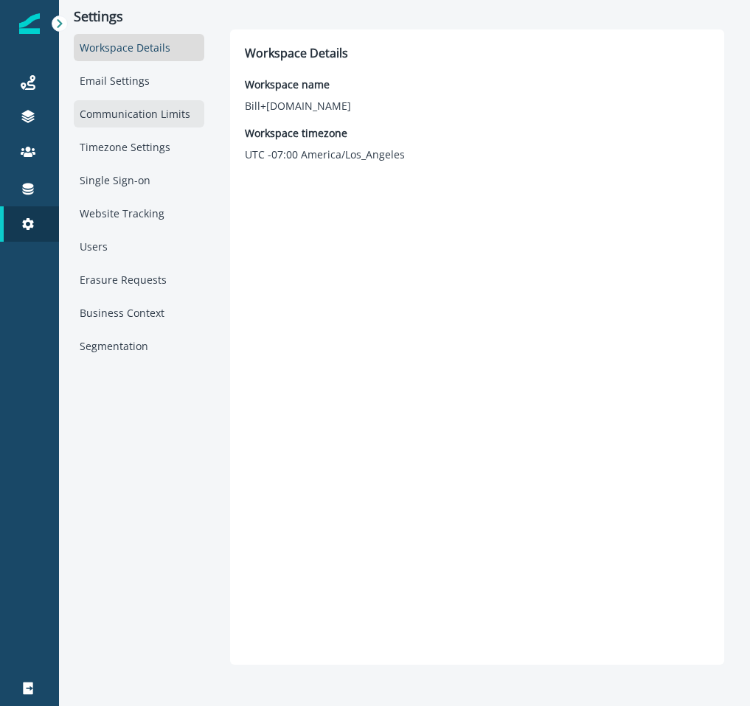
click at [163, 116] on div "Communication Limits" at bounding box center [139, 113] width 130 height 27
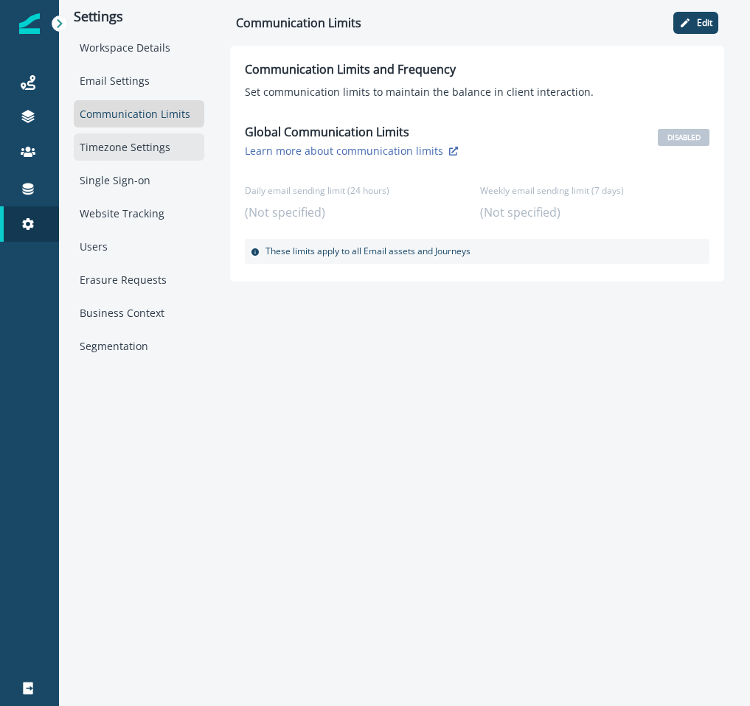
click at [160, 141] on div "Timezone Settings" at bounding box center [139, 146] width 130 height 27
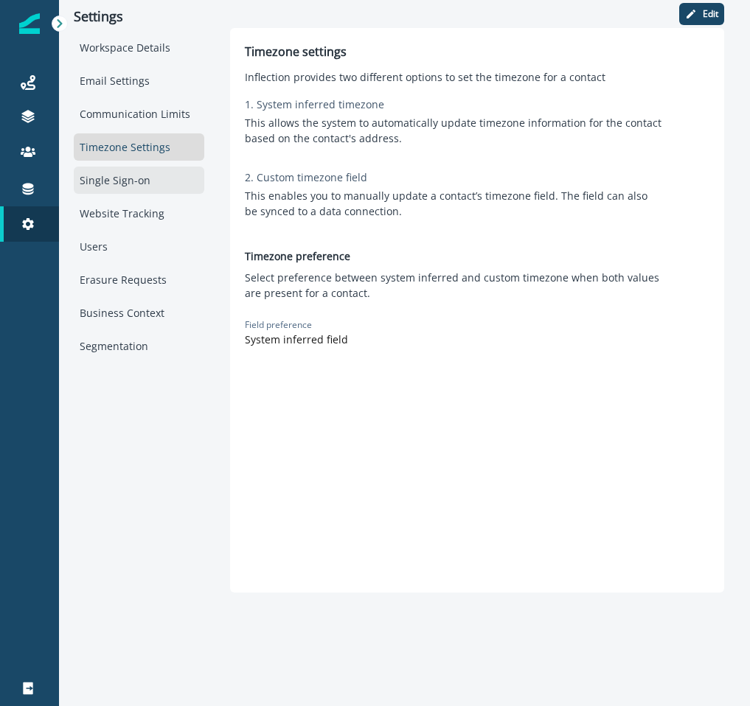
click at [147, 174] on div "Single Sign-on" at bounding box center [139, 180] width 130 height 27
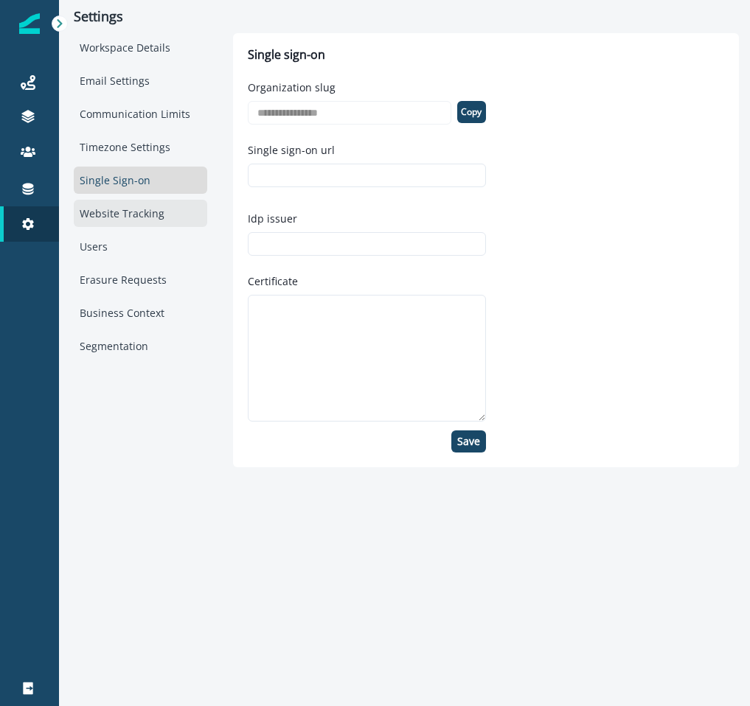
click at [147, 200] on div "Website Tracking" at bounding box center [140, 213] width 133 height 27
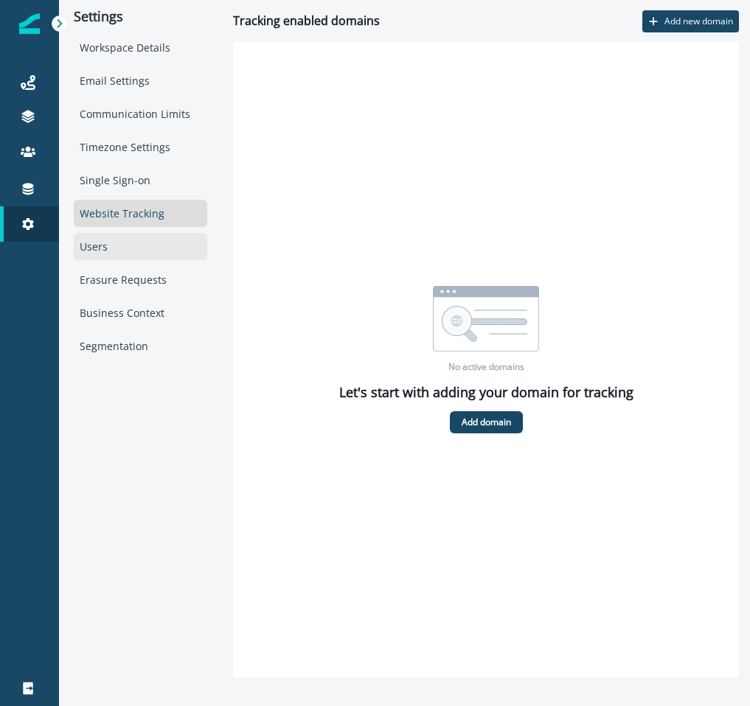
click at [150, 242] on div "Users" at bounding box center [140, 246] width 133 height 27
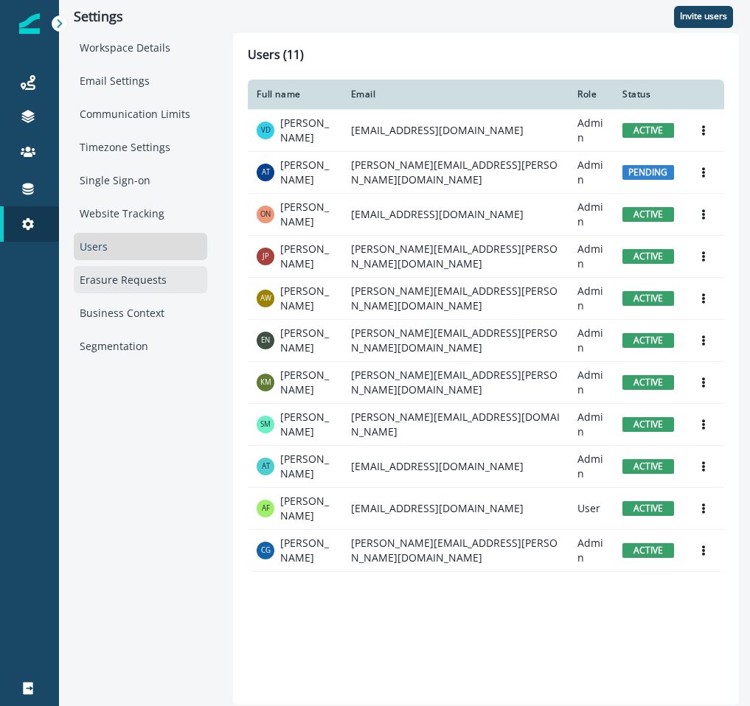
click at [145, 269] on div "Erasure Requests" at bounding box center [140, 279] width 133 height 27
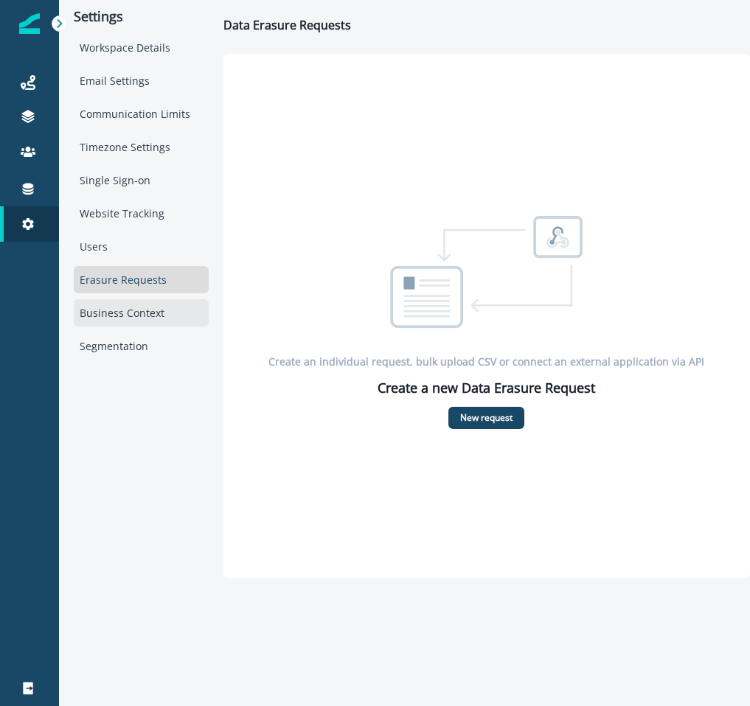
click at [142, 307] on div "Business Context" at bounding box center [141, 312] width 135 height 27
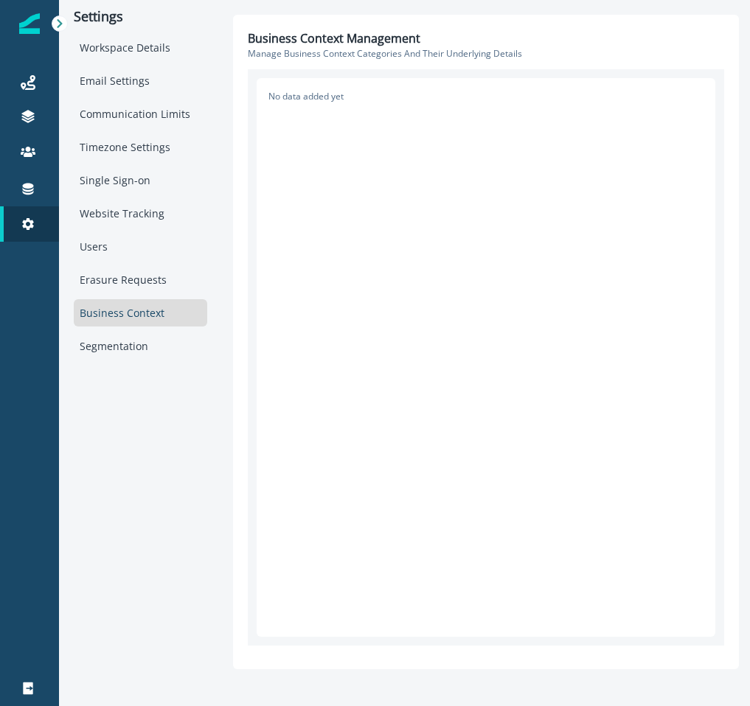
click at [361, 161] on div "No data added yet" at bounding box center [485, 357] width 458 height 559
click at [122, 53] on div "Workspace Details" at bounding box center [140, 47] width 133 height 27
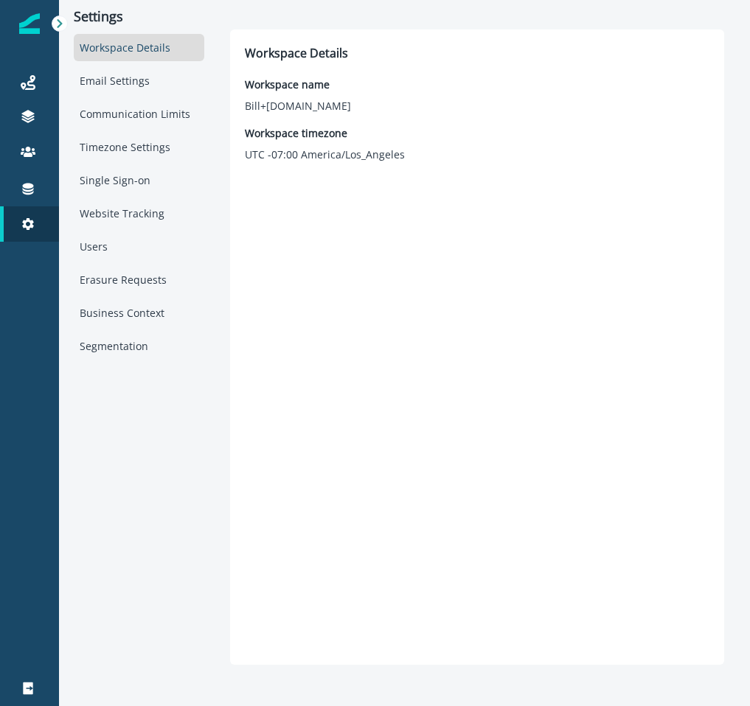
click at [119, 64] on div "Workspace Details Email Settings Communication Limits Timezone Settings Single …" at bounding box center [139, 197] width 130 height 326
click at [119, 71] on div "Email Settings" at bounding box center [139, 80] width 130 height 27
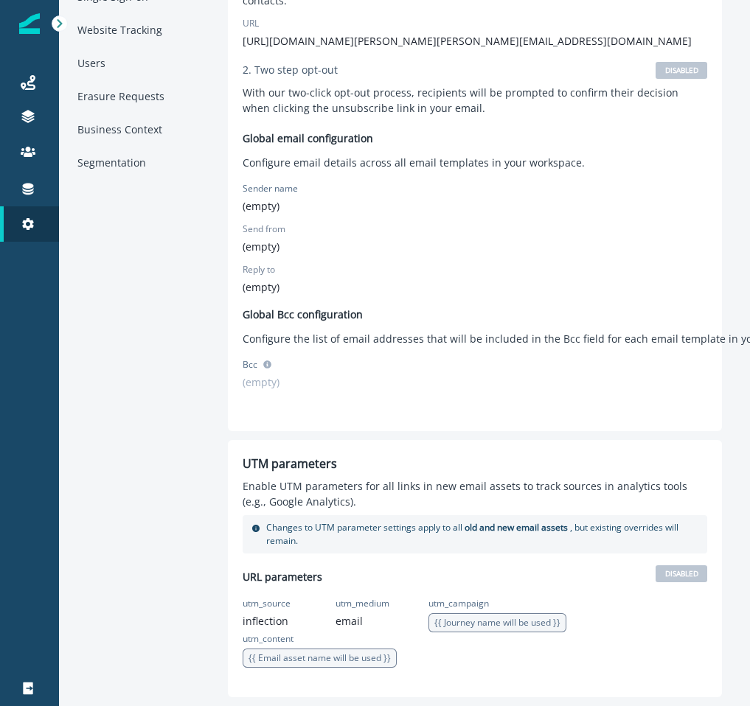
scroll to position [0, 2]
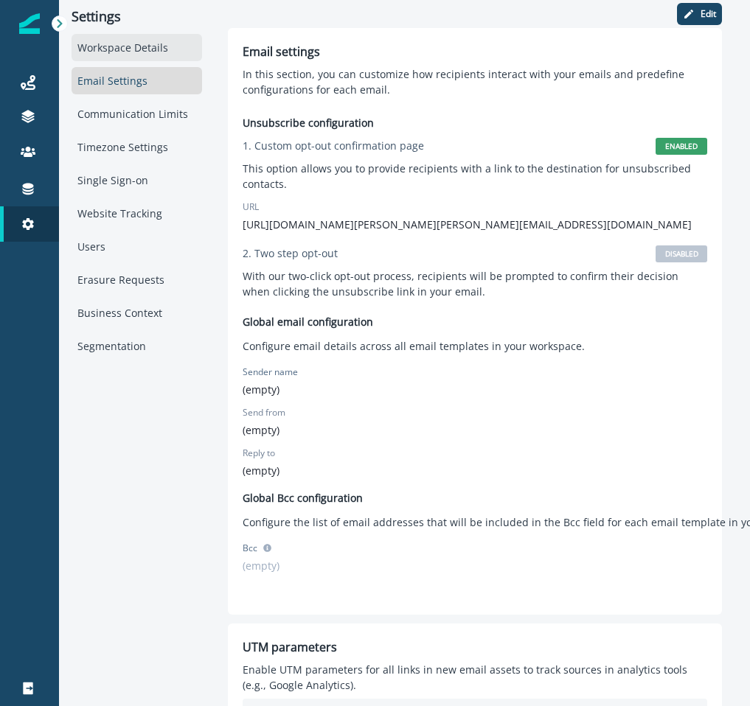
click at [150, 54] on div "Workspace Details" at bounding box center [136, 47] width 130 height 27
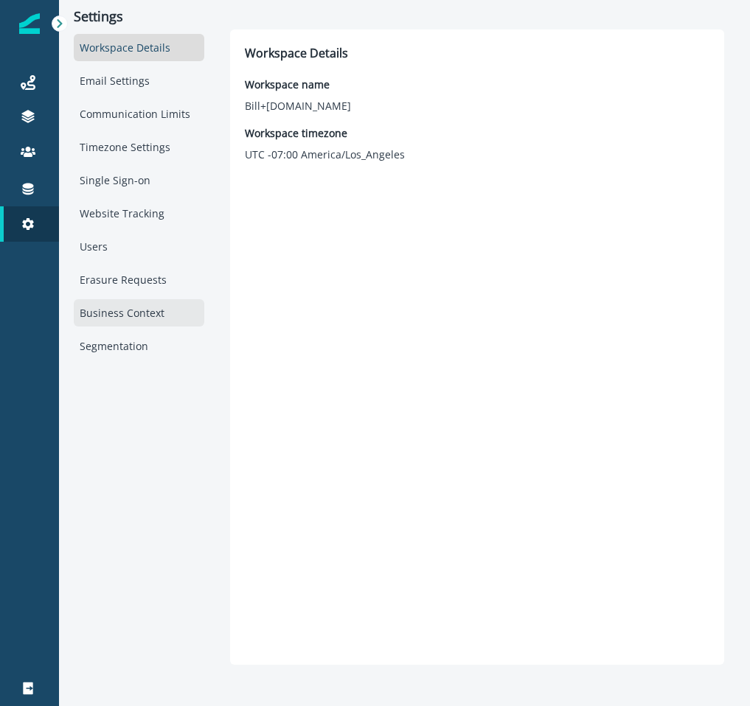
click at [124, 316] on div "Business Context" at bounding box center [139, 312] width 130 height 27
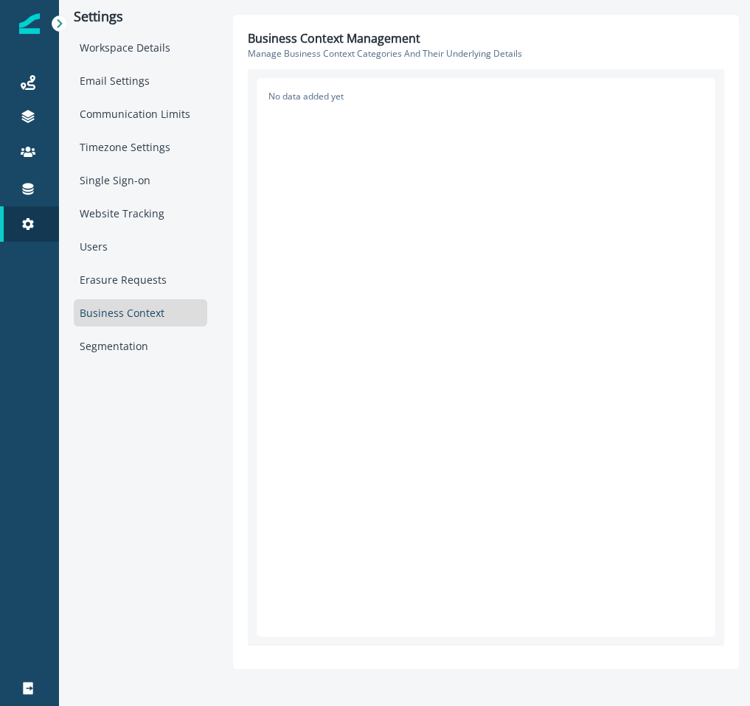
click at [412, 183] on div "No data added yet" at bounding box center [485, 357] width 458 height 559
click at [135, 80] on div "Email Settings" at bounding box center [140, 80] width 133 height 27
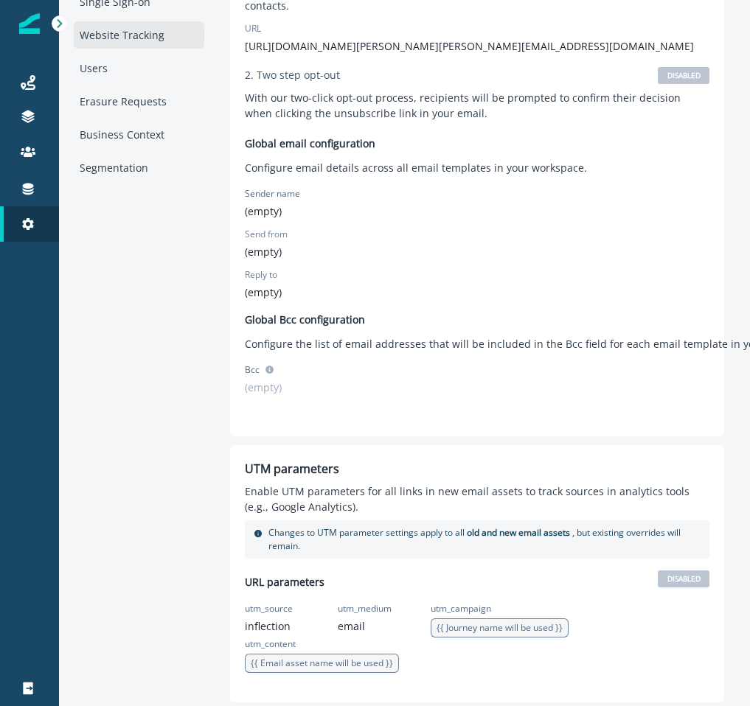
scroll to position [181, 0]
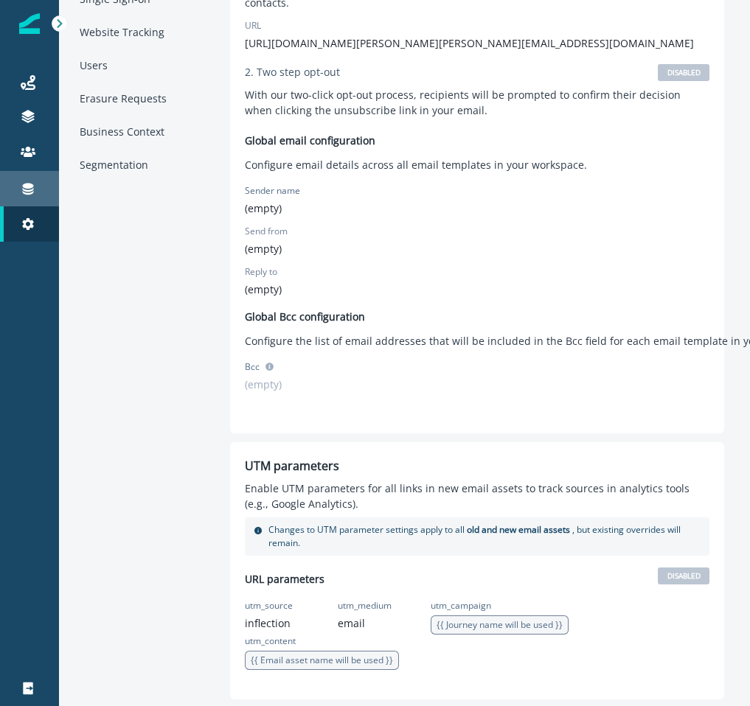
click at [35, 193] on div "Connections" at bounding box center [29, 189] width 47 height 18
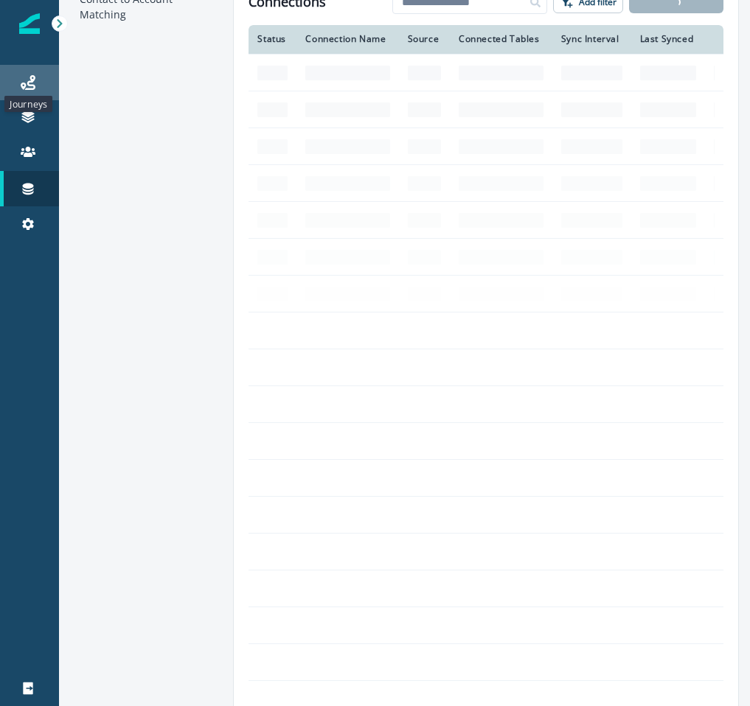
click at [33, 79] on icon at bounding box center [28, 82] width 15 height 15
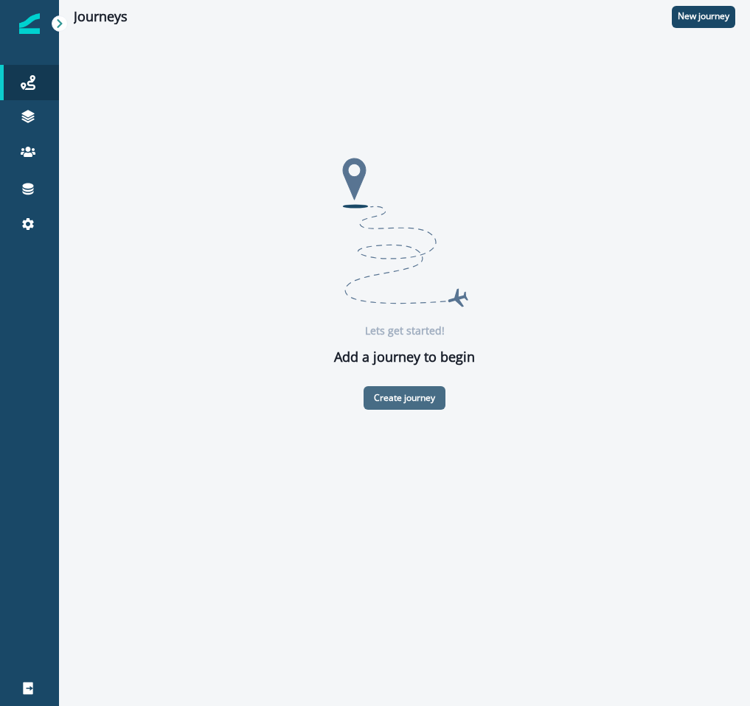
click at [397, 398] on p "Create journey" at bounding box center [404, 398] width 61 height 10
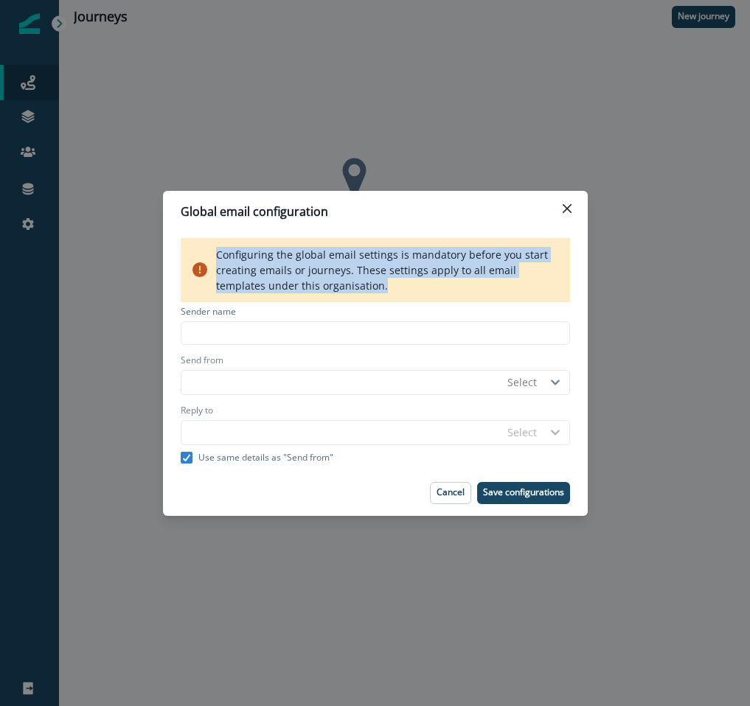
drag, startPoint x: 392, startPoint y: 287, endPoint x: 175, endPoint y: 258, distance: 219.3
click at [175, 258] on div "Configuring the global email settings is mandatory before you start creating em…" at bounding box center [375, 351] width 425 height 238
click at [569, 209] on icon "Close" at bounding box center [566, 208] width 9 height 9
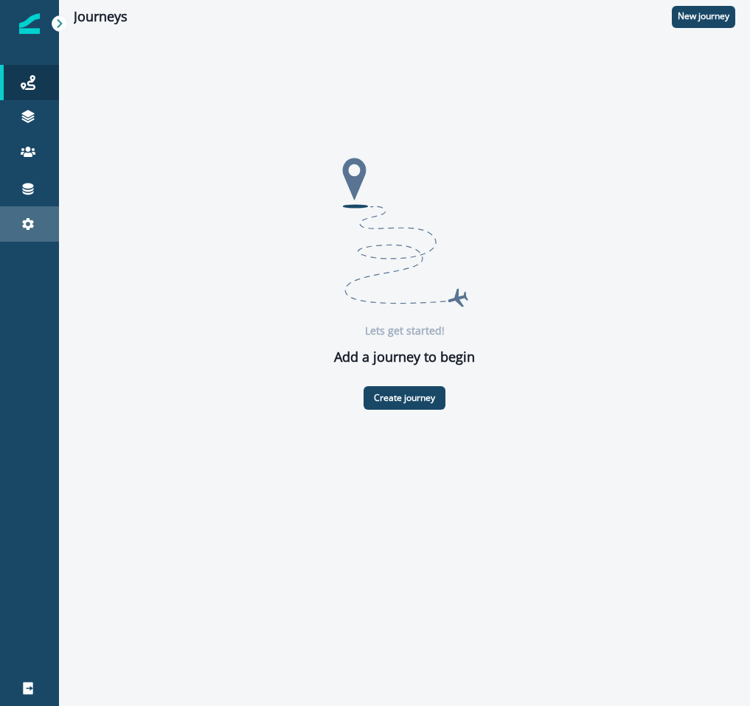
click at [37, 212] on link "Settings" at bounding box center [29, 223] width 59 height 35
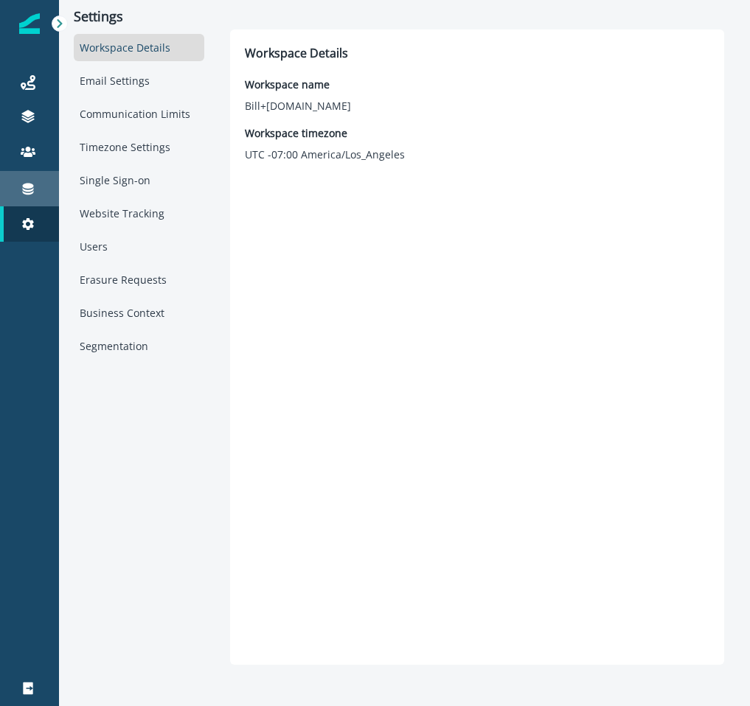
click at [35, 189] on div "Connections" at bounding box center [29, 189] width 47 height 18
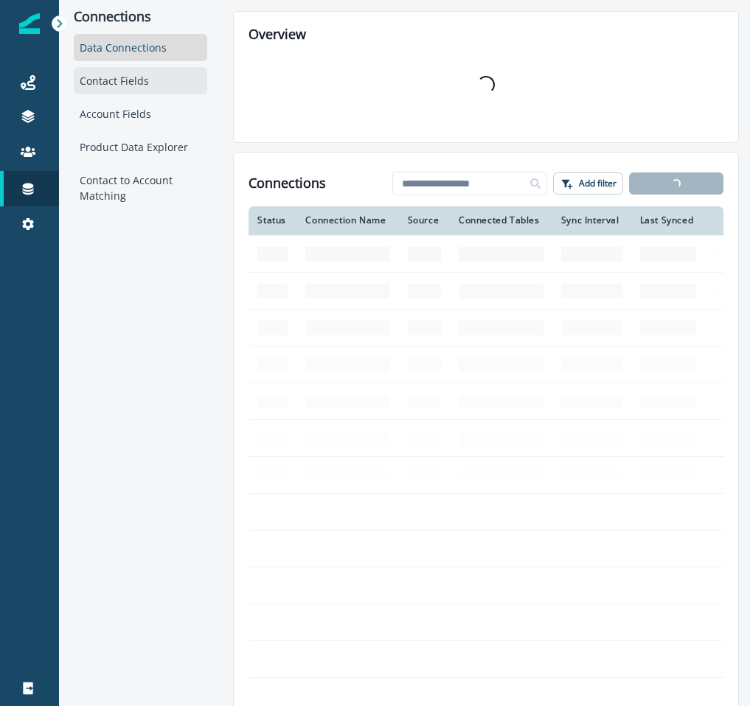
click at [139, 71] on div "Contact Fields" at bounding box center [140, 80] width 133 height 27
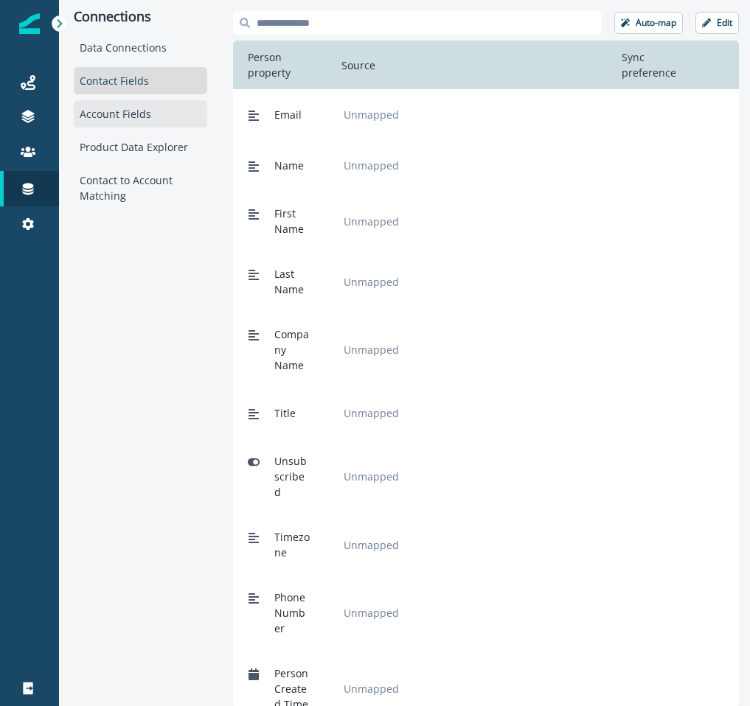
click at [139, 107] on div "Account Fields" at bounding box center [140, 113] width 133 height 27
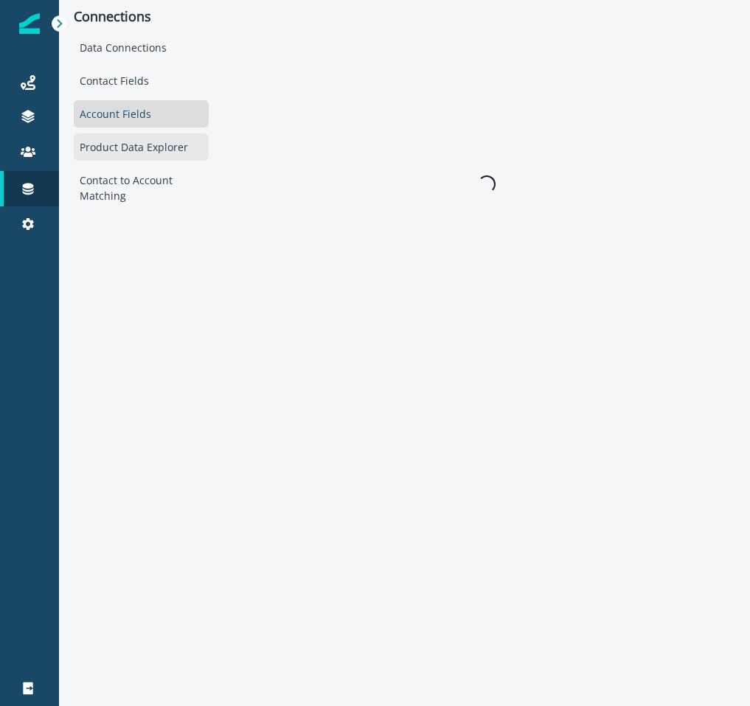
click at [139, 135] on div "Product Data Explorer" at bounding box center [141, 146] width 135 height 27
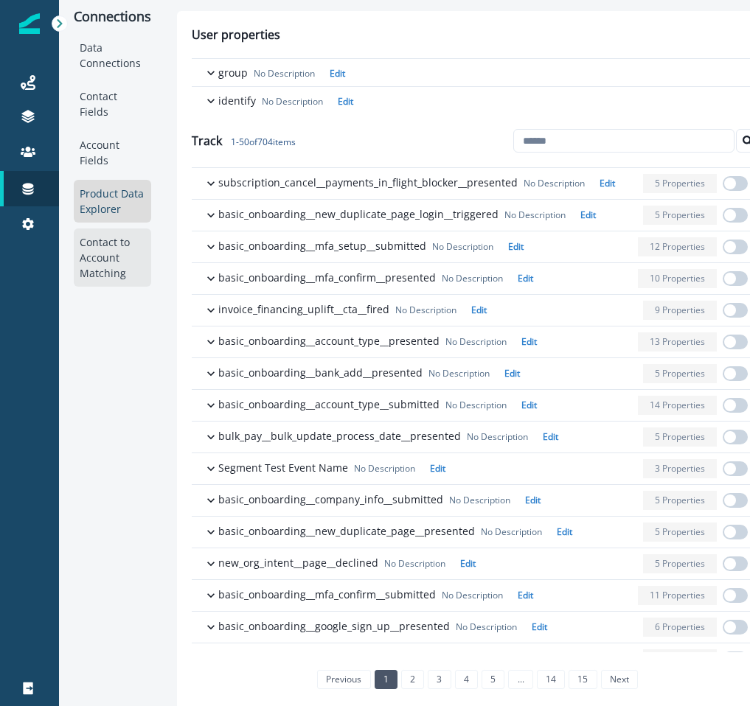
click at [105, 273] on div "Contact to Account Matching" at bounding box center [112, 257] width 77 height 58
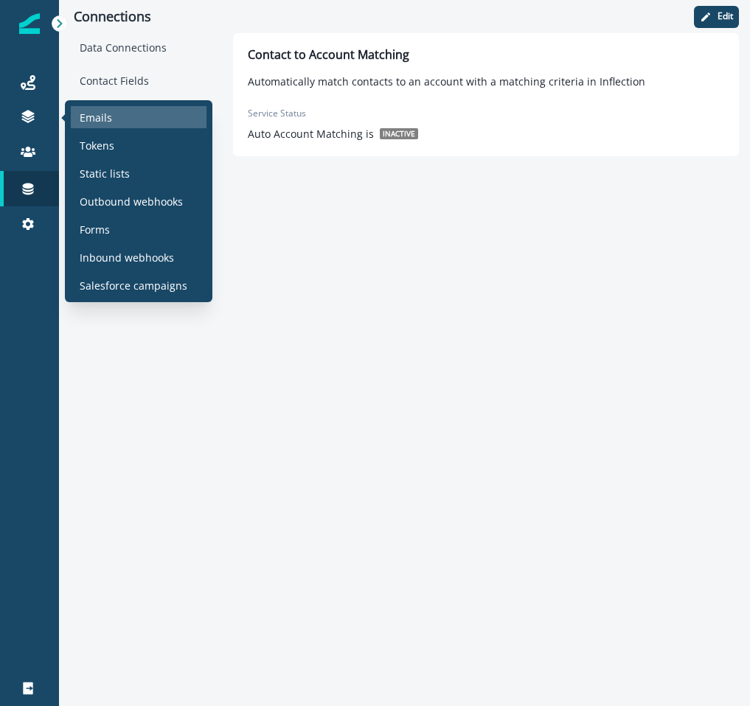
click at [91, 123] on p "Emails" at bounding box center [96, 117] width 32 height 15
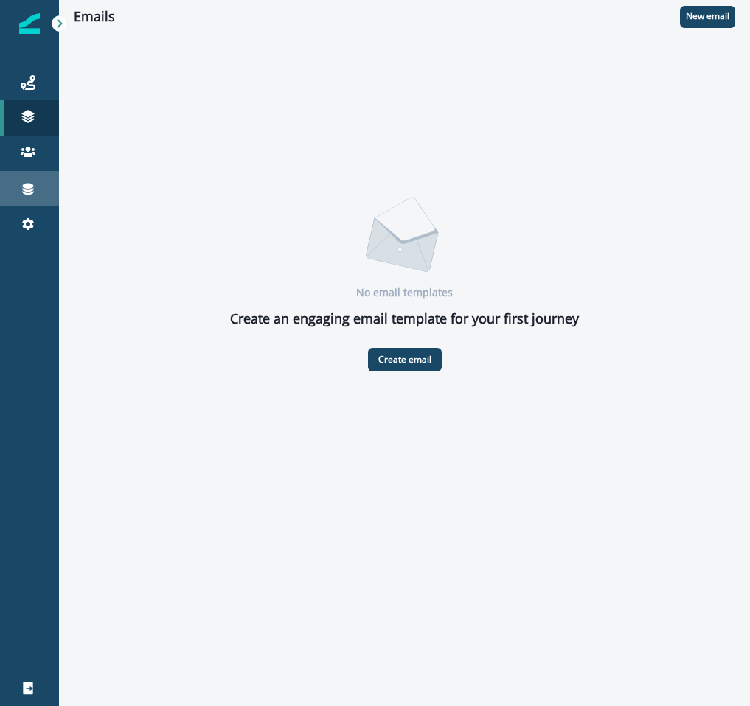
click at [43, 179] on link "Connections" at bounding box center [29, 188] width 59 height 35
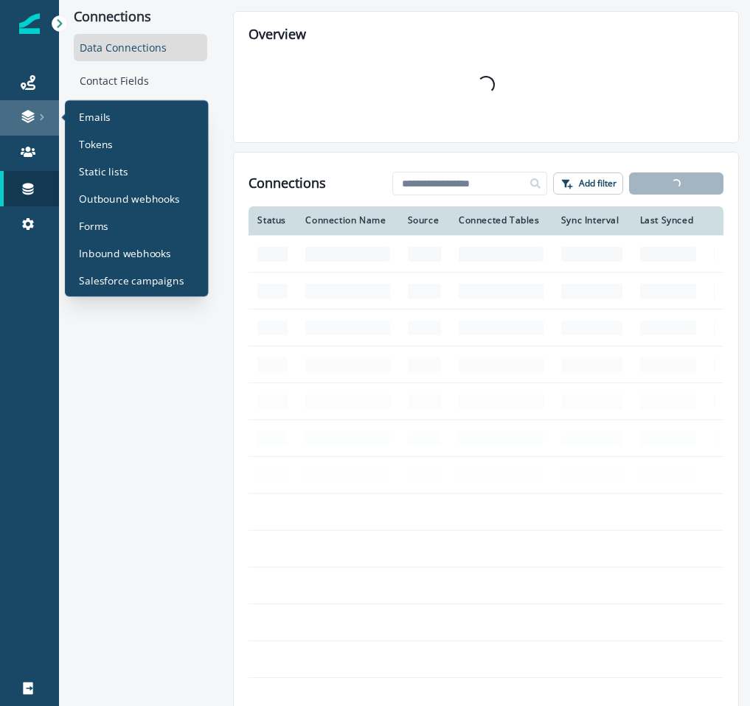
click at [38, 106] on link at bounding box center [29, 117] width 59 height 35
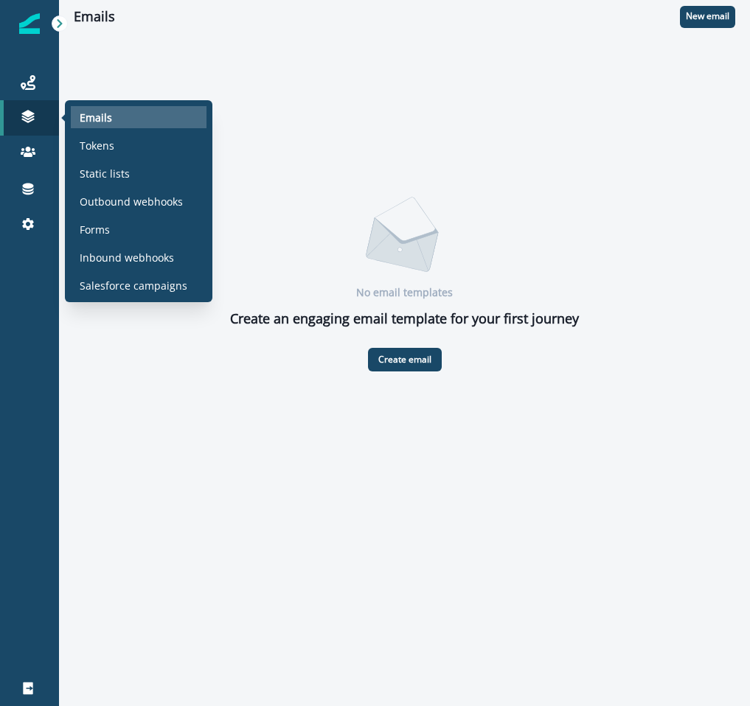
click at [159, 114] on div "Emails" at bounding box center [139, 117] width 136 height 22
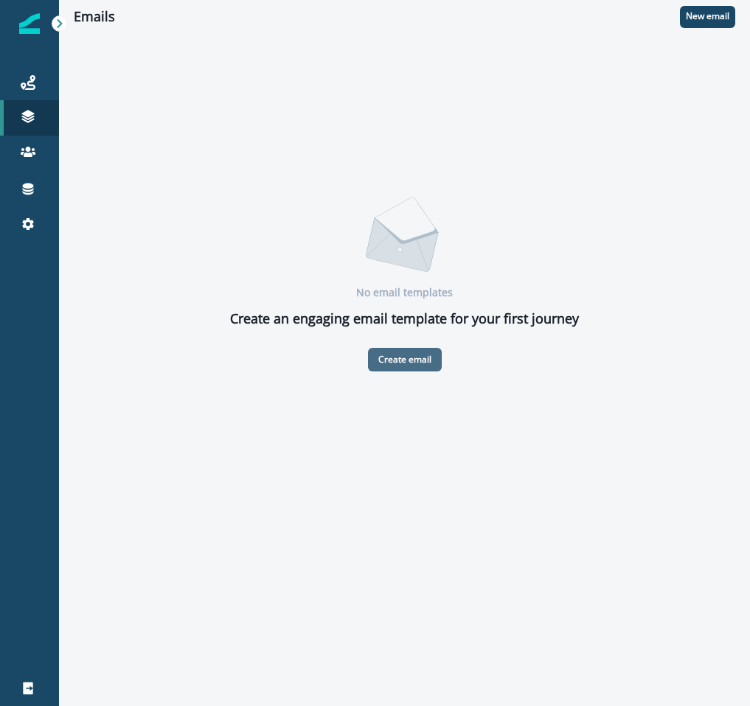
click at [410, 361] on p "Create email" at bounding box center [404, 360] width 53 height 10
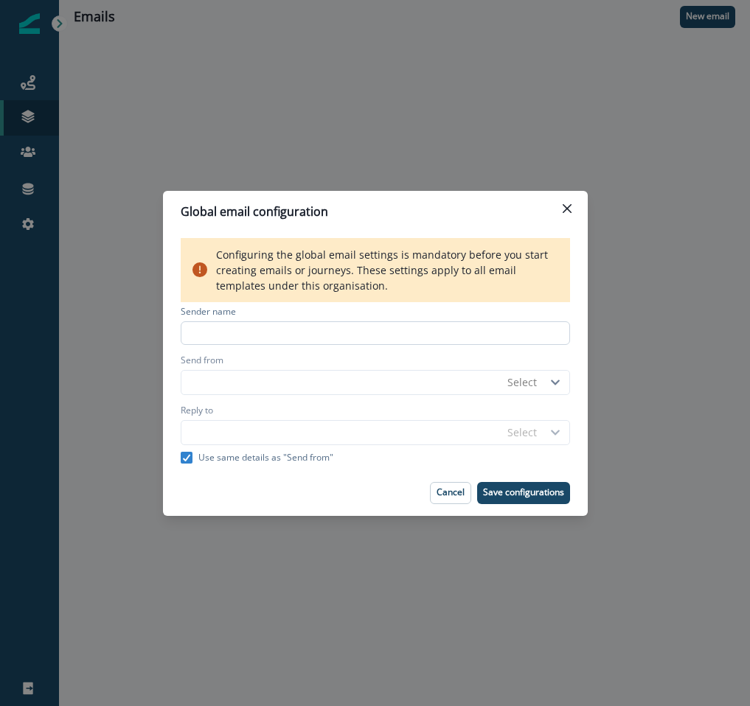
click at [406, 338] on input at bounding box center [375, 333] width 389 height 24
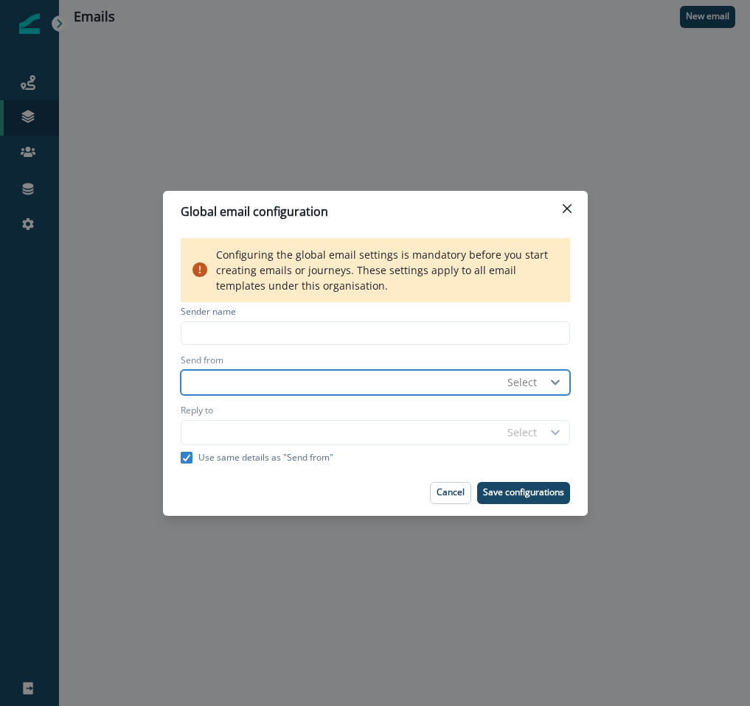
click at [483, 393] on input "Send from" at bounding box center [340, 383] width 319 height 24
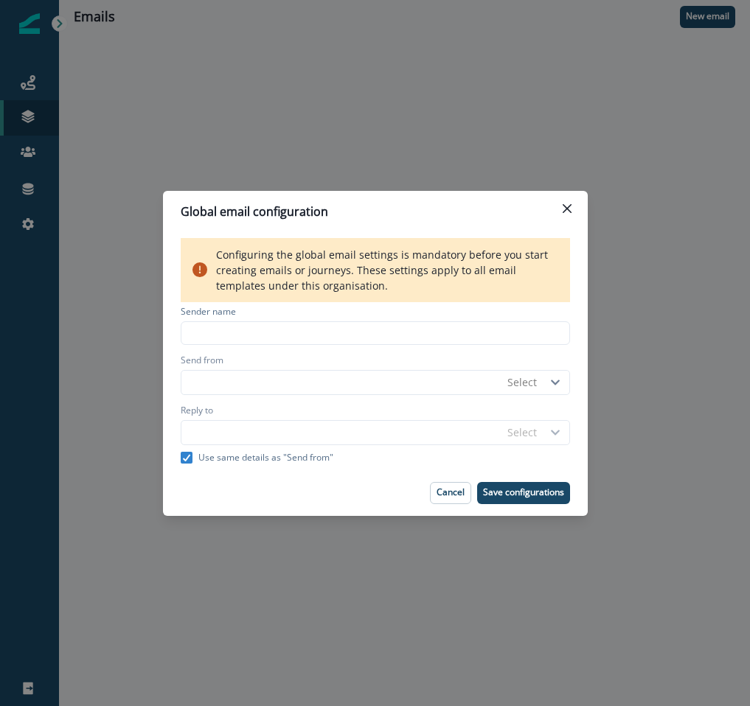
click at [542, 394] on div "Select" at bounding box center [375, 382] width 389 height 25
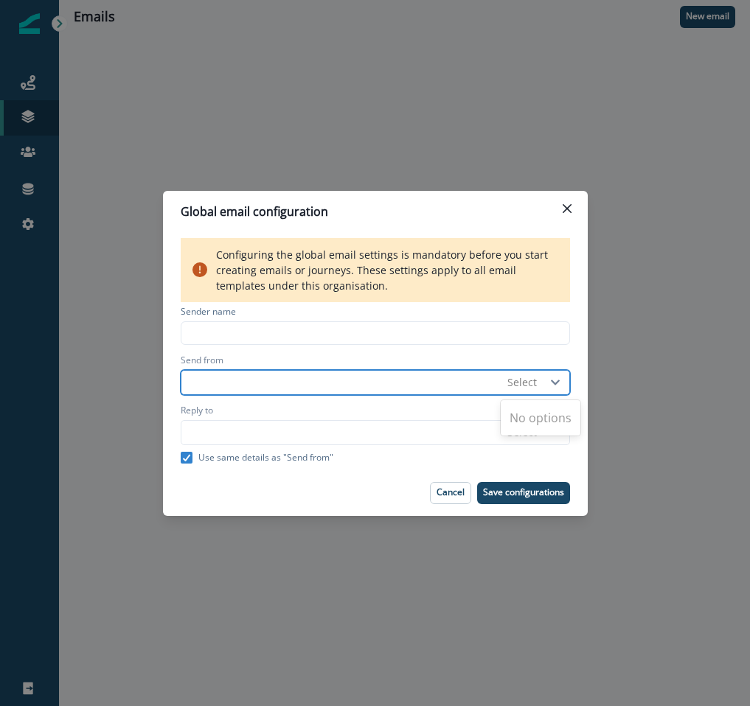
click at [532, 388] on div "Select" at bounding box center [521, 381] width 29 height 15
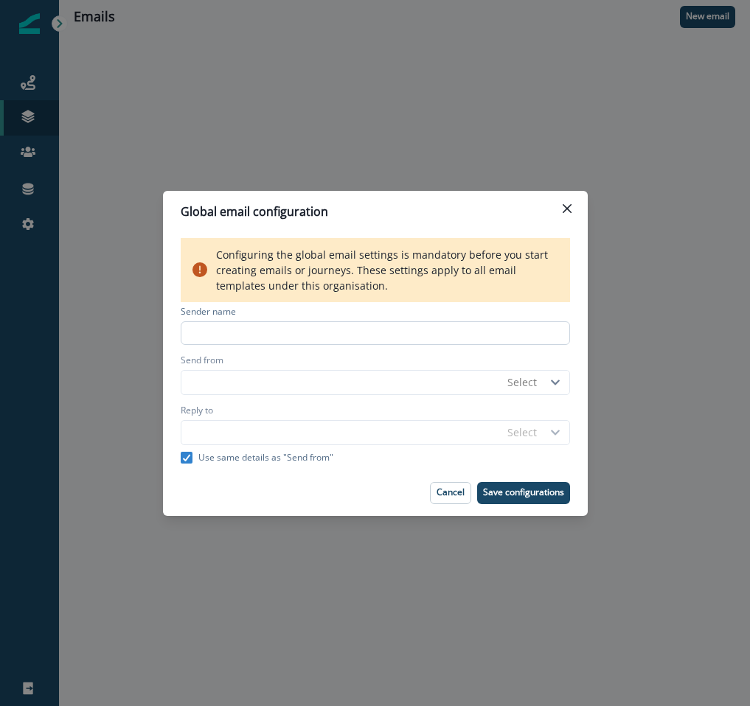
click at [455, 329] on input at bounding box center [375, 333] width 389 height 24
click at [559, 208] on button "Close" at bounding box center [567, 209] width 24 height 24
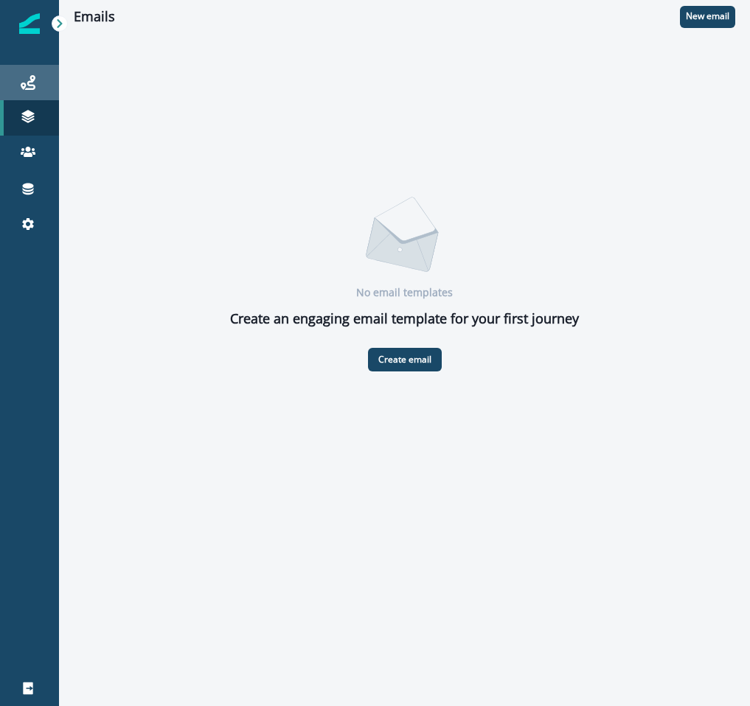
click at [19, 89] on div "Journeys" at bounding box center [29, 83] width 47 height 18
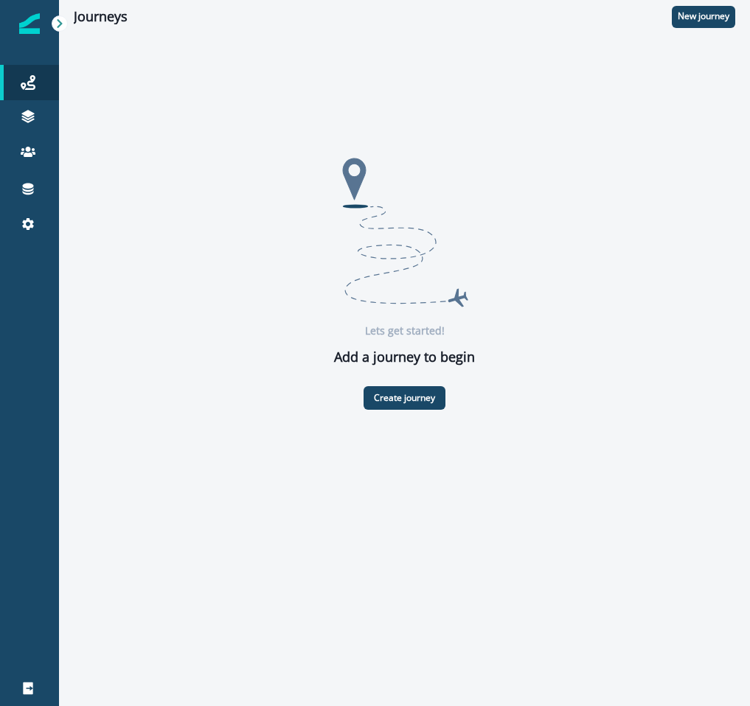
click at [28, 36] on div at bounding box center [29, 23] width 21 height 47
click at [33, 227] on icon at bounding box center [28, 224] width 15 height 15
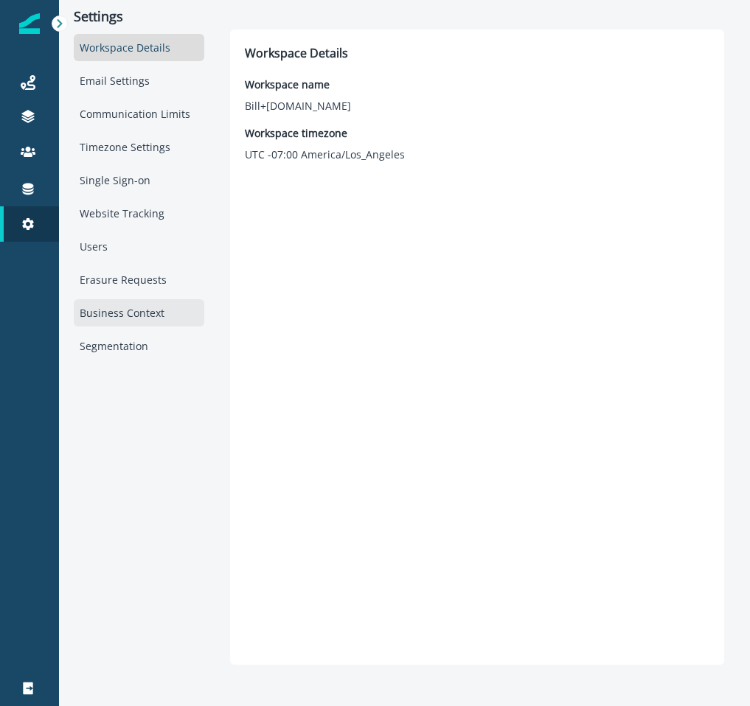
click at [120, 313] on div "Business Context" at bounding box center [139, 312] width 130 height 27
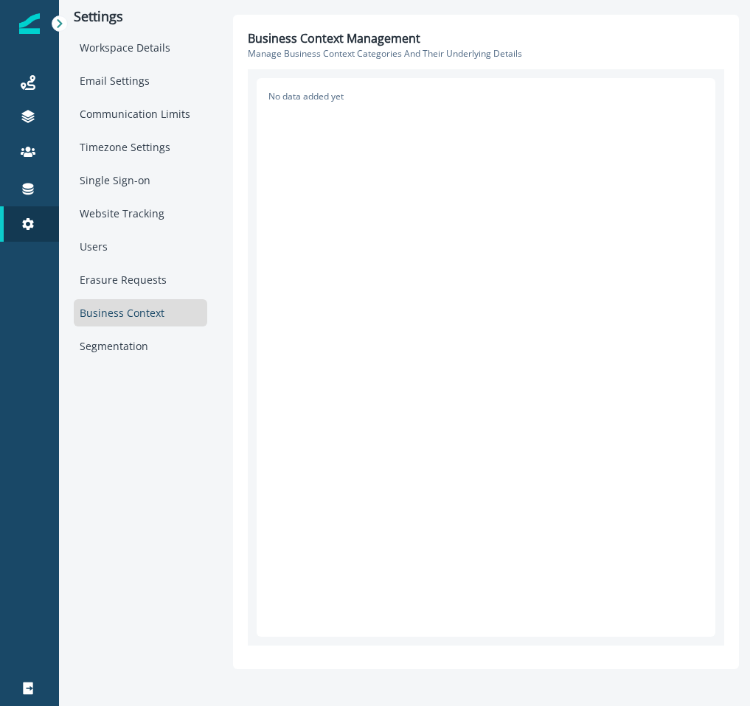
click at [308, 116] on div "No data added yet" at bounding box center [485, 357] width 458 height 559
click at [168, 74] on div "Email Settings" at bounding box center [140, 80] width 133 height 27
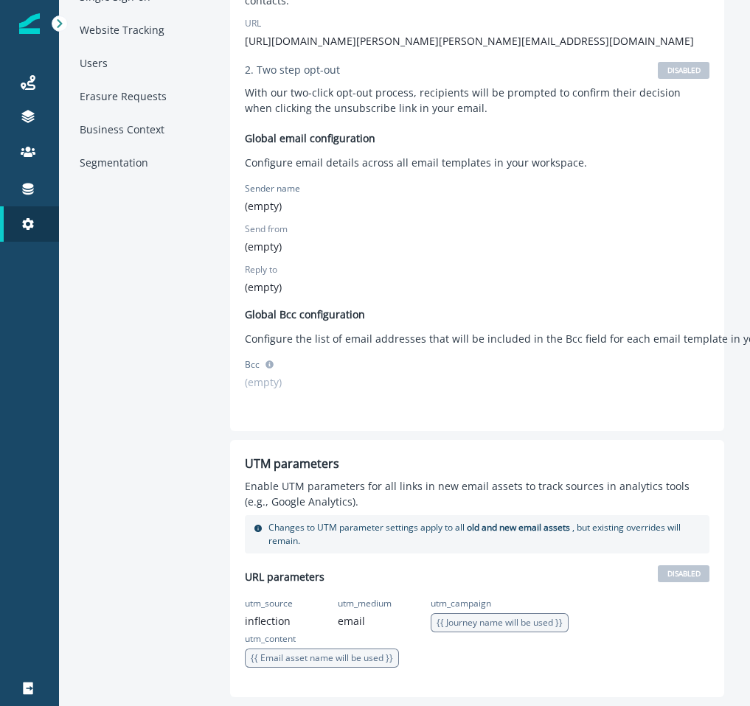
scroll to position [199, 0]
click at [261, 210] on p "(empty)" at bounding box center [411, 205] width 332 height 15
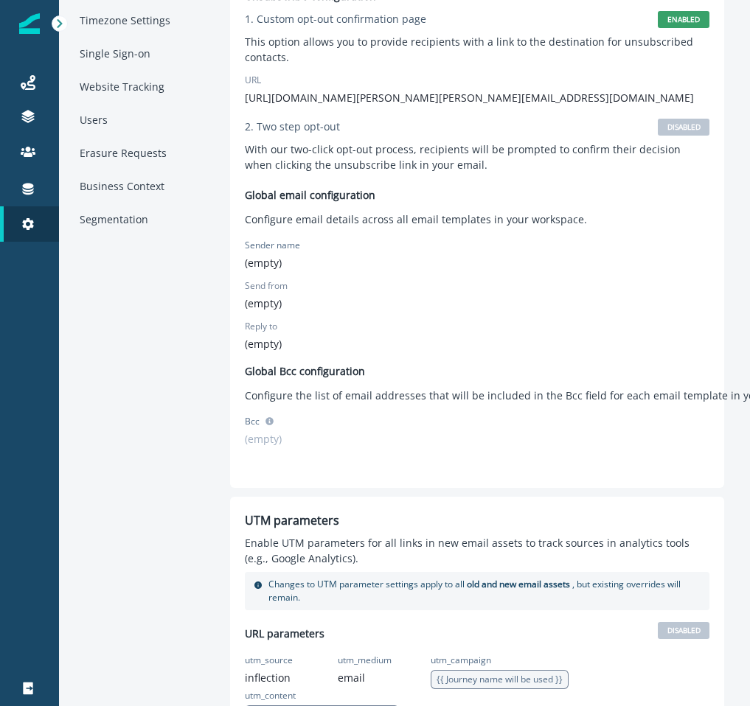
scroll to position [0, 0]
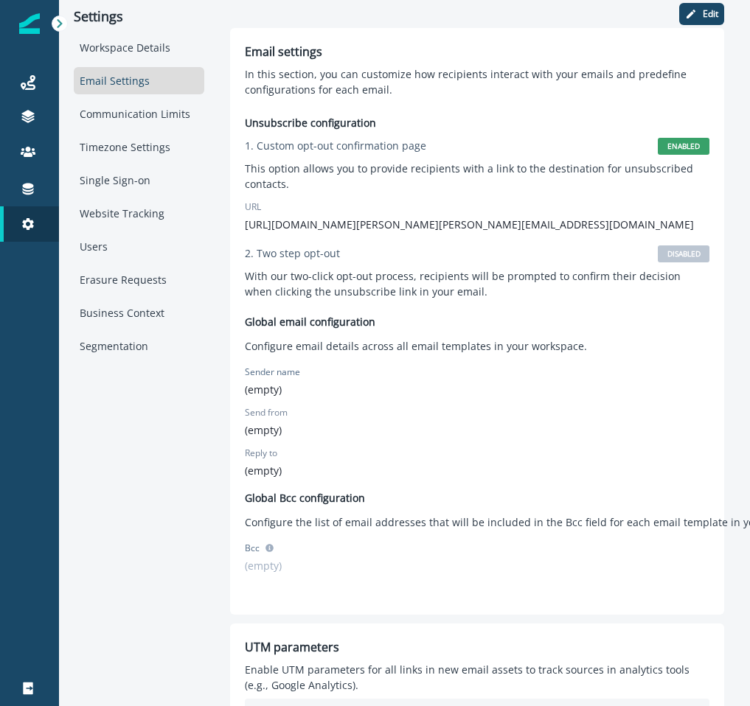
click at [730, 10] on div "Edit Email settings In this section, you can customize how recipients interact …" at bounding box center [477, 445] width 516 height 890
click at [698, 11] on button "Edit" at bounding box center [701, 14] width 45 height 22
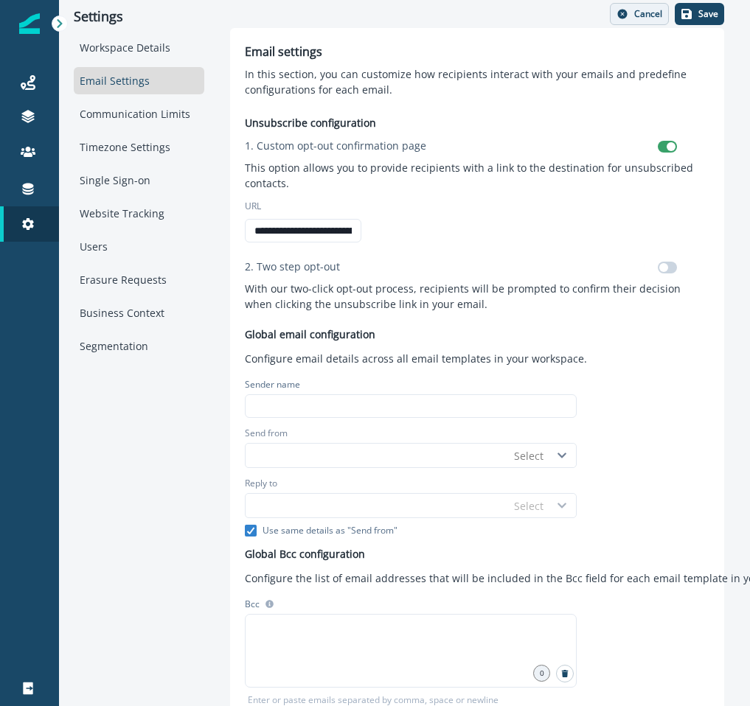
click at [632, 13] on button "Cancel" at bounding box center [639, 14] width 59 height 22
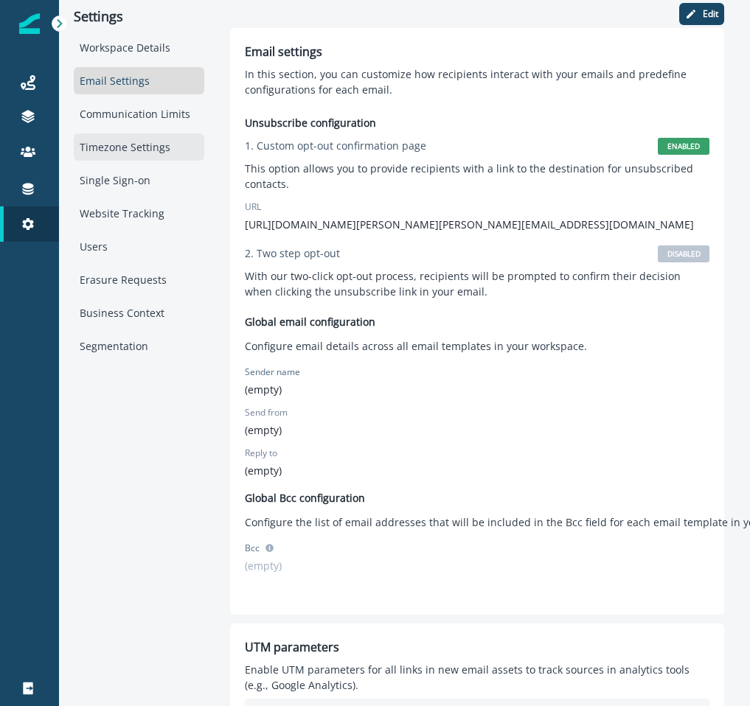
click at [111, 153] on div "Timezone Settings" at bounding box center [139, 146] width 130 height 27
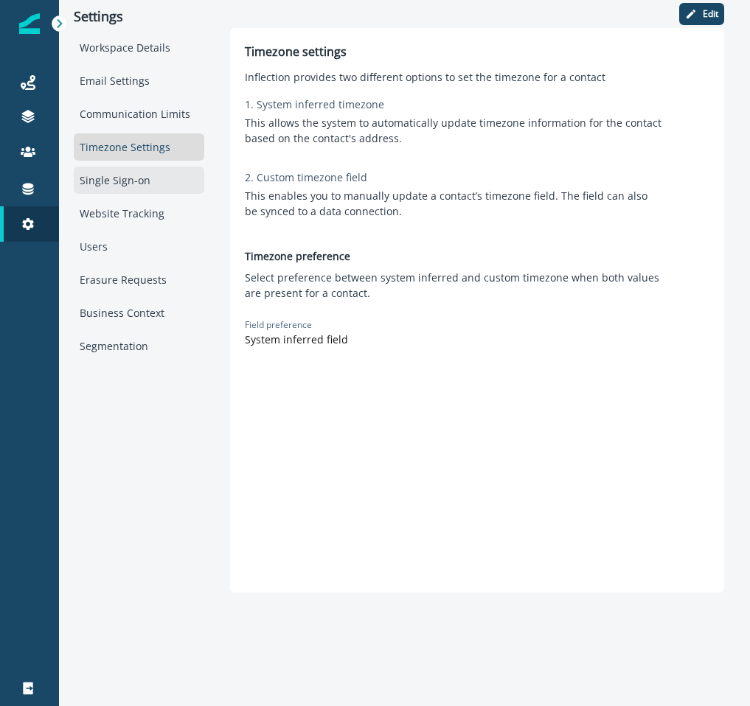
click at [130, 178] on div "Single Sign-on" at bounding box center [139, 180] width 130 height 27
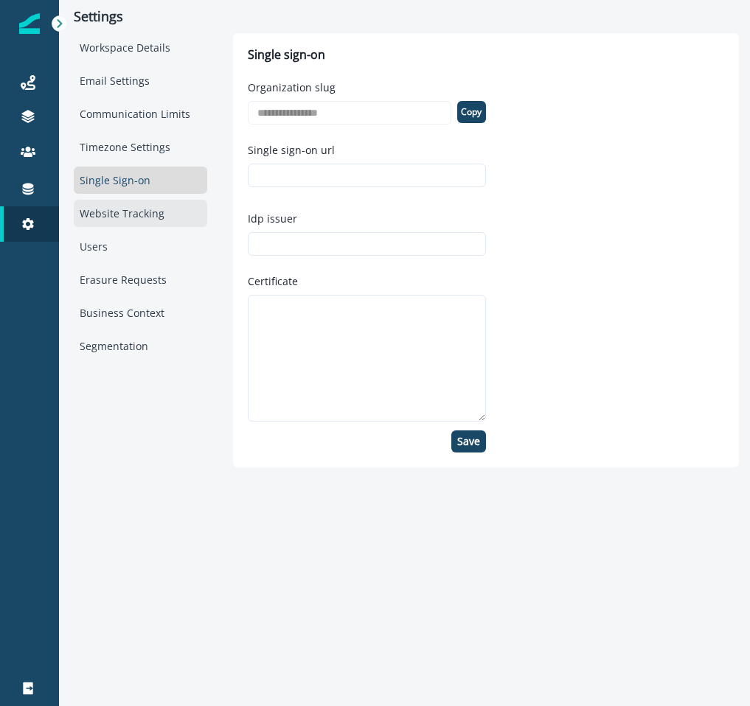
click at [125, 213] on div "Website Tracking" at bounding box center [140, 213] width 133 height 27
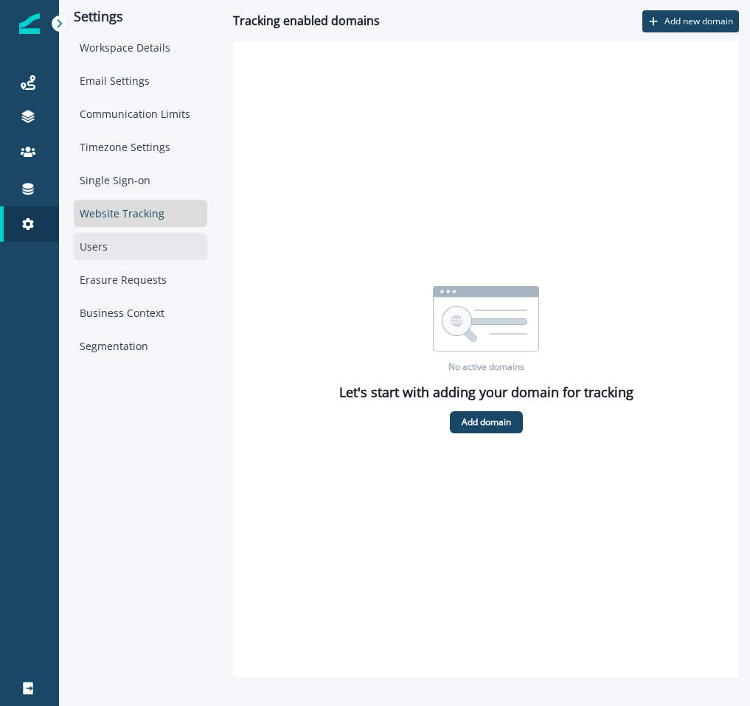
click at [125, 252] on div "Users" at bounding box center [140, 246] width 133 height 27
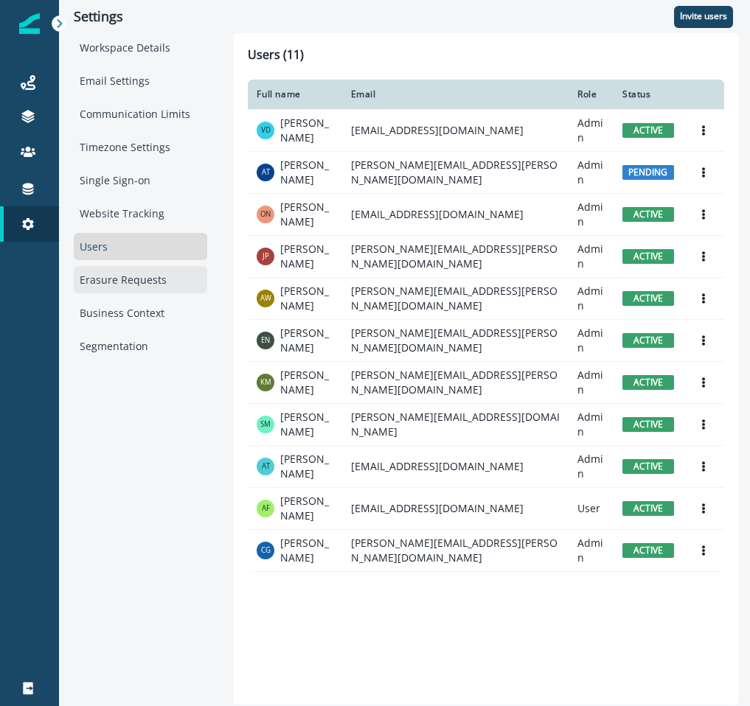
click at [122, 284] on div "Erasure Requests" at bounding box center [140, 279] width 133 height 27
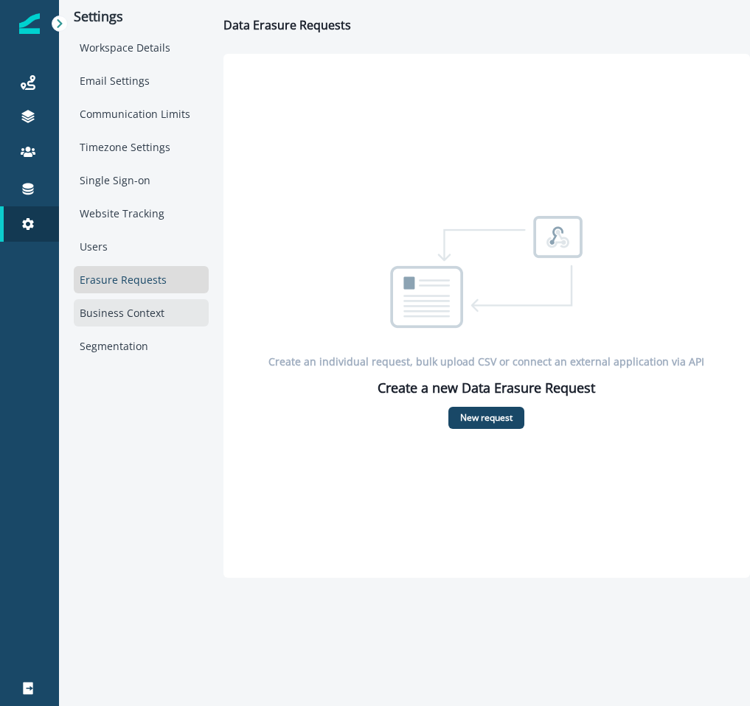
click at [128, 306] on div "Business Context" at bounding box center [141, 312] width 135 height 27
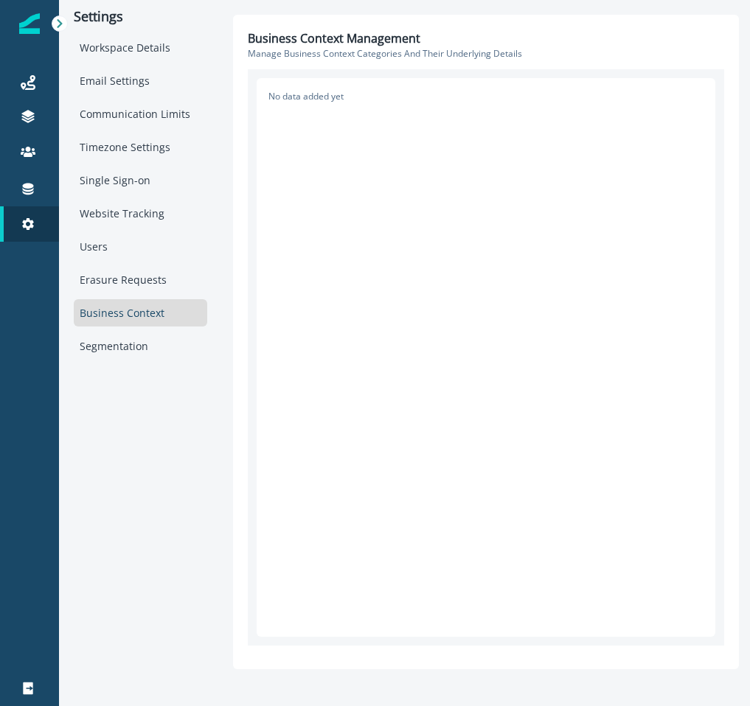
click at [402, 134] on div "No data added yet" at bounding box center [485, 357] width 458 height 559
click at [119, 355] on div "Segmentation" at bounding box center [140, 345] width 133 height 27
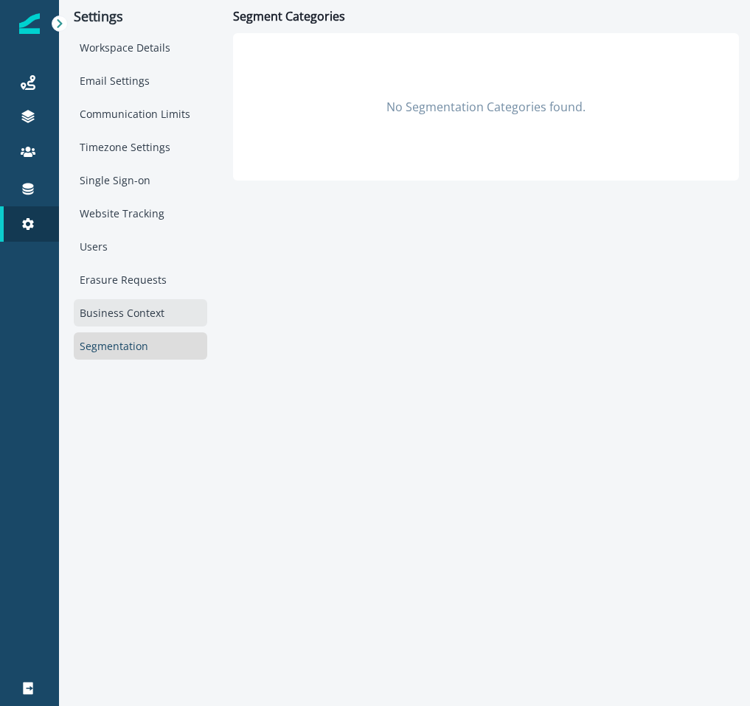
click at [125, 313] on div "Business Context" at bounding box center [140, 312] width 133 height 27
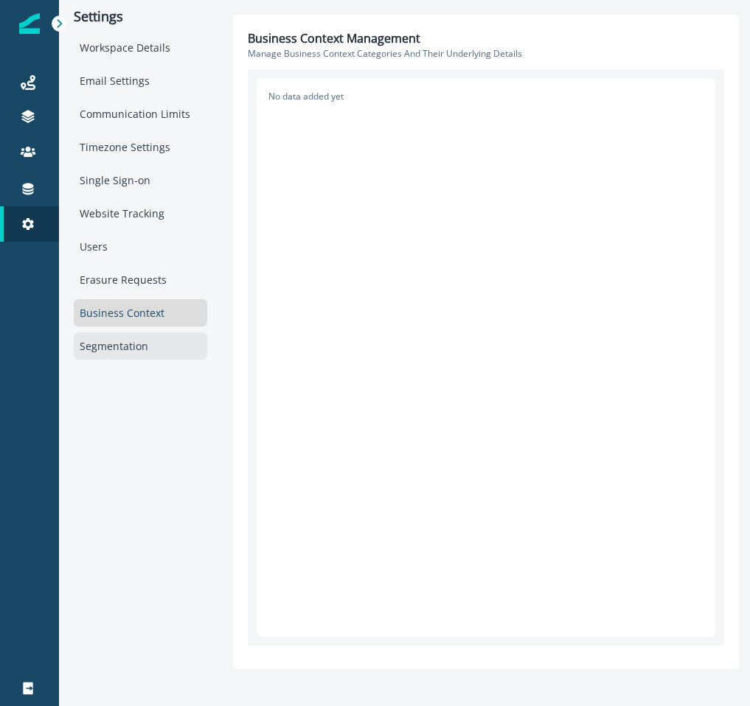
click at [125, 349] on div "Segmentation" at bounding box center [140, 345] width 133 height 27
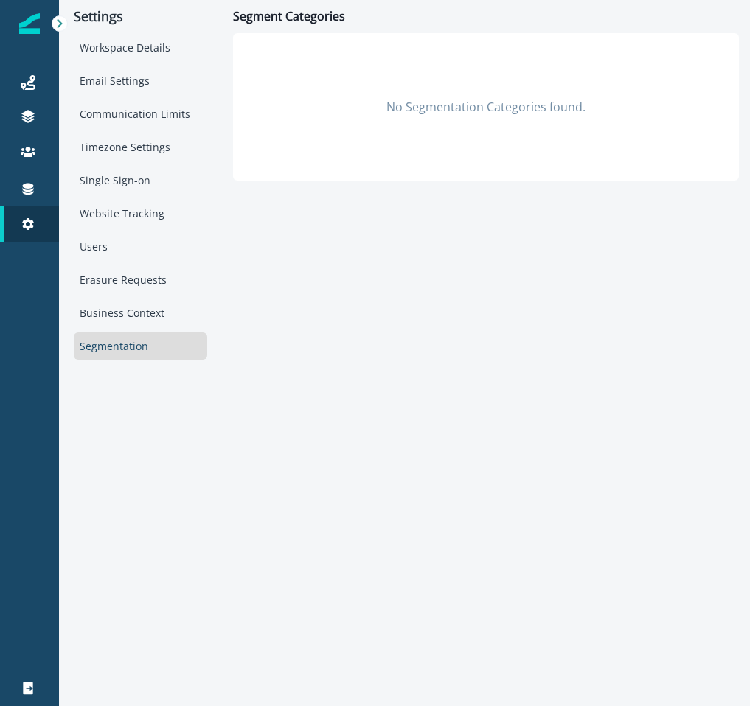
click at [397, 111] on div "No Segmentation Categories found." at bounding box center [486, 106] width 506 height 147
click at [26, 196] on div "Connections" at bounding box center [29, 189] width 47 height 18
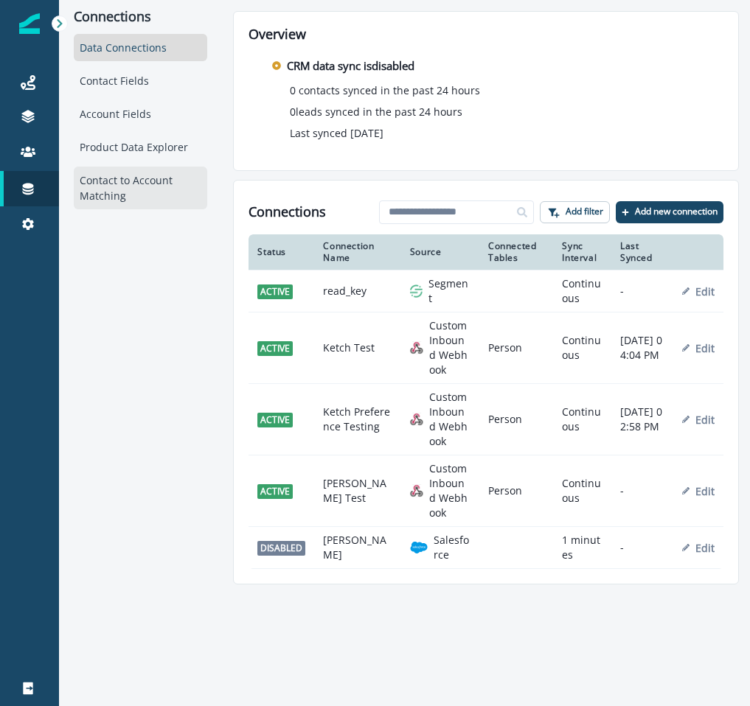
click at [108, 172] on div "Contact to Account Matching" at bounding box center [140, 188] width 133 height 43
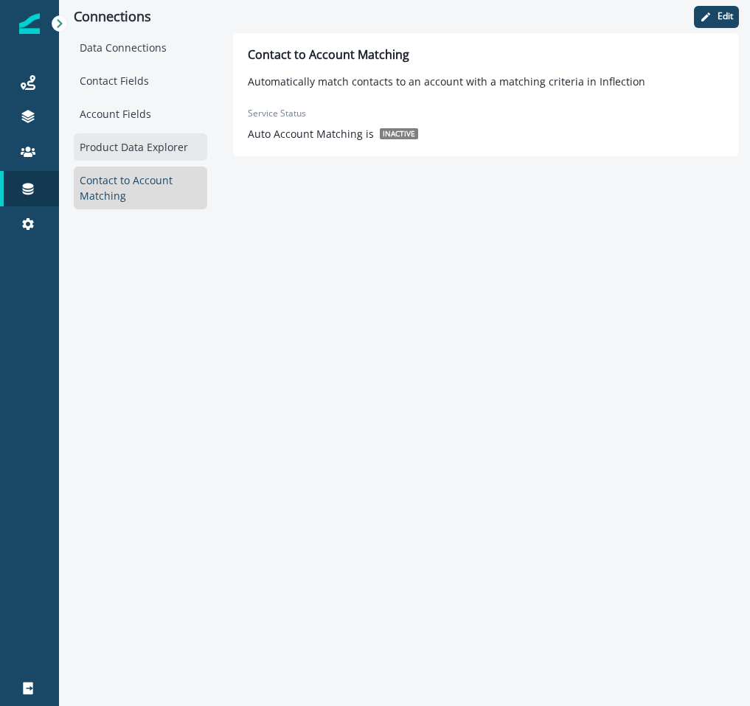
click at [116, 153] on div "Product Data Explorer" at bounding box center [140, 146] width 133 height 27
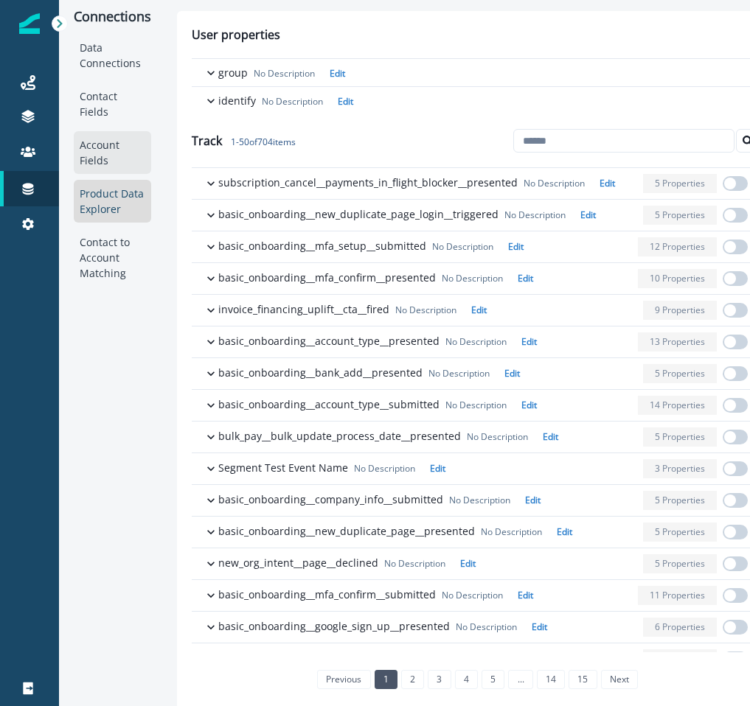
click at [115, 135] on div "Account Fields" at bounding box center [112, 152] width 77 height 43
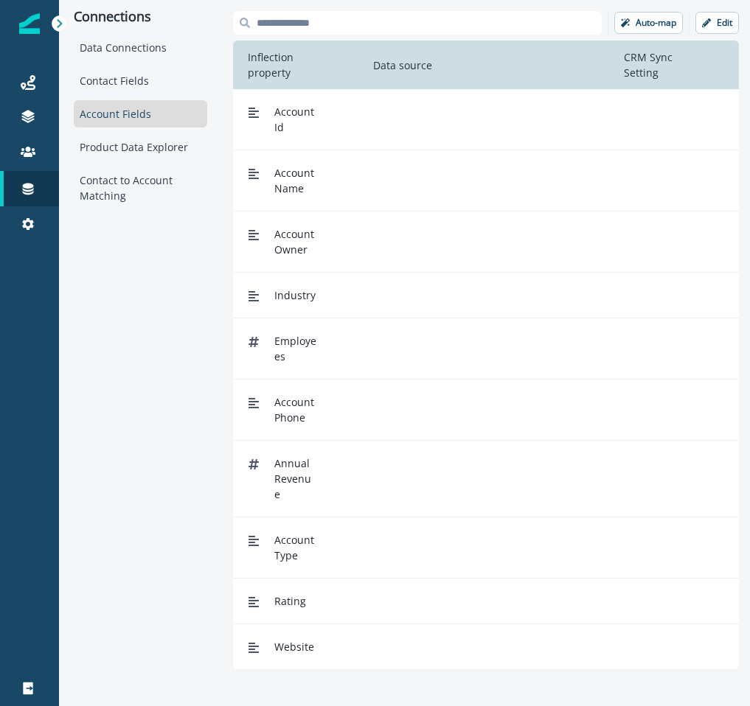
click at [112, 99] on div "Data Connections Contact Fields Account Fields Product Data Explorer Contact to…" at bounding box center [140, 121] width 133 height 175
click at [102, 85] on div "Contact Fields" at bounding box center [140, 80] width 133 height 27
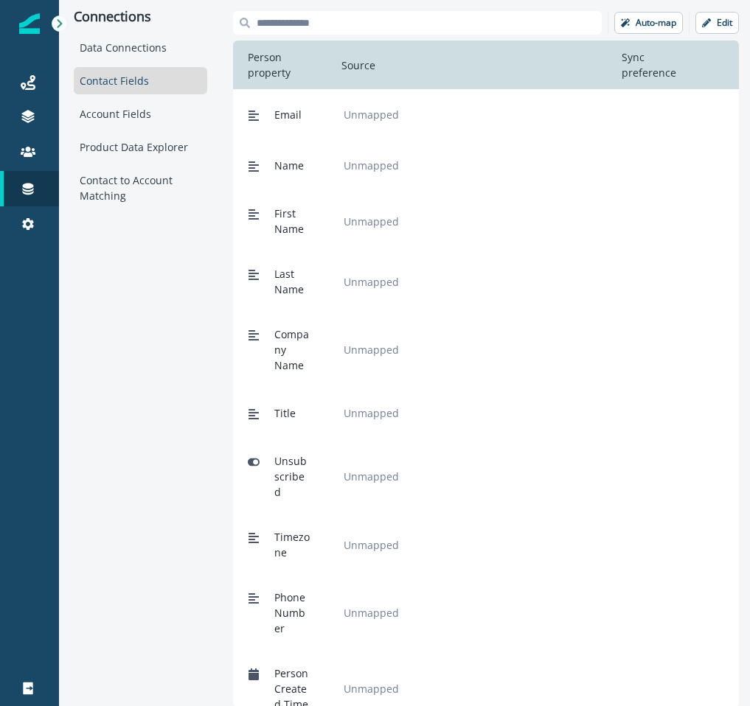
scroll to position [12, 0]
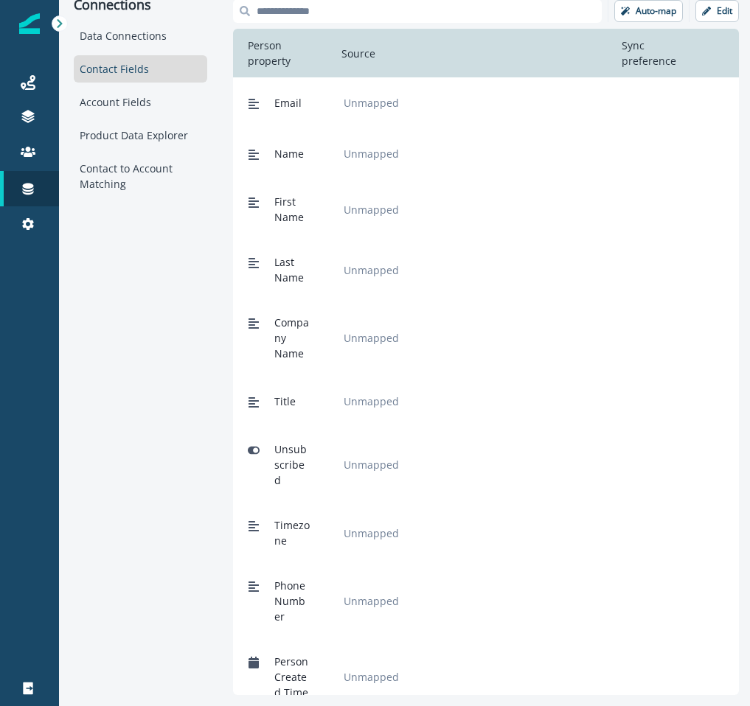
click at [24, 27] on img at bounding box center [29, 23] width 21 height 21
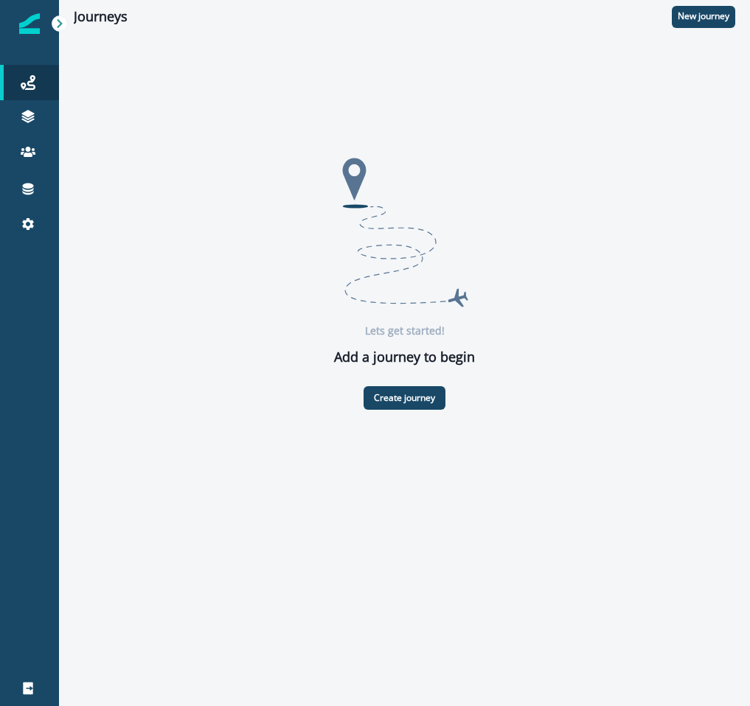
click at [24, 10] on div at bounding box center [29, 23] width 21 height 47
click at [27, 134] on link at bounding box center [29, 117] width 59 height 35
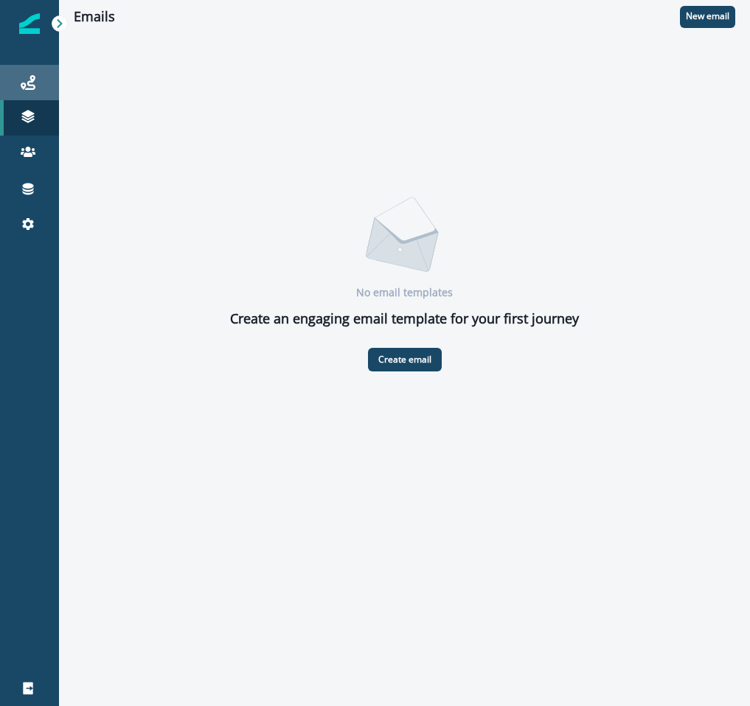
click at [31, 65] on link "Journeys" at bounding box center [29, 82] width 59 height 35
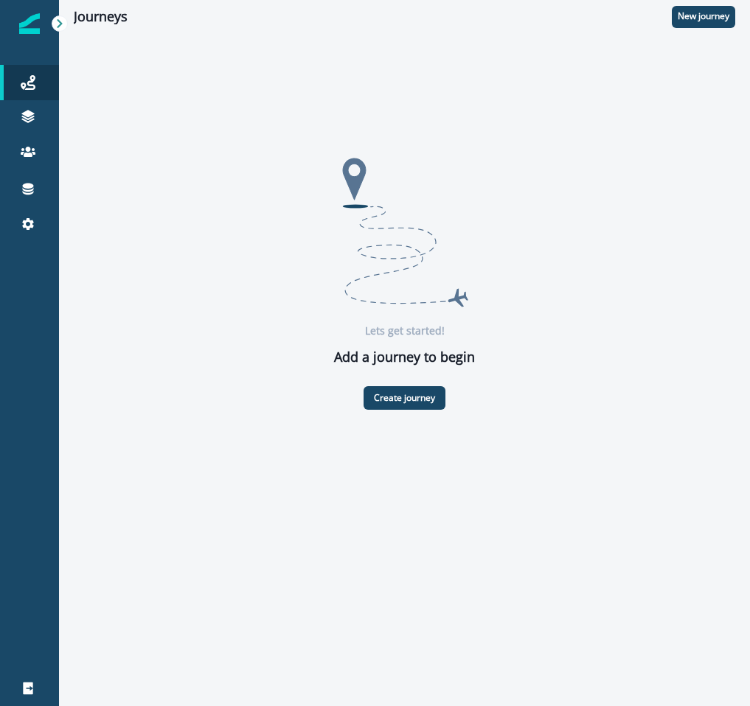
click at [32, 32] on img at bounding box center [29, 23] width 21 height 21
click at [63, 20] on icon at bounding box center [60, 23] width 10 height 10
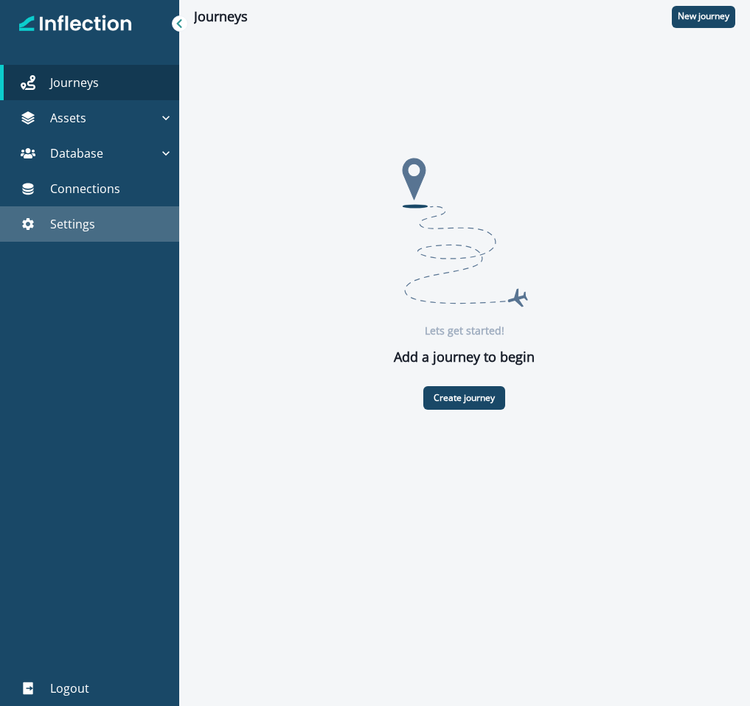
click at [85, 215] on p "Settings" at bounding box center [72, 224] width 45 height 18
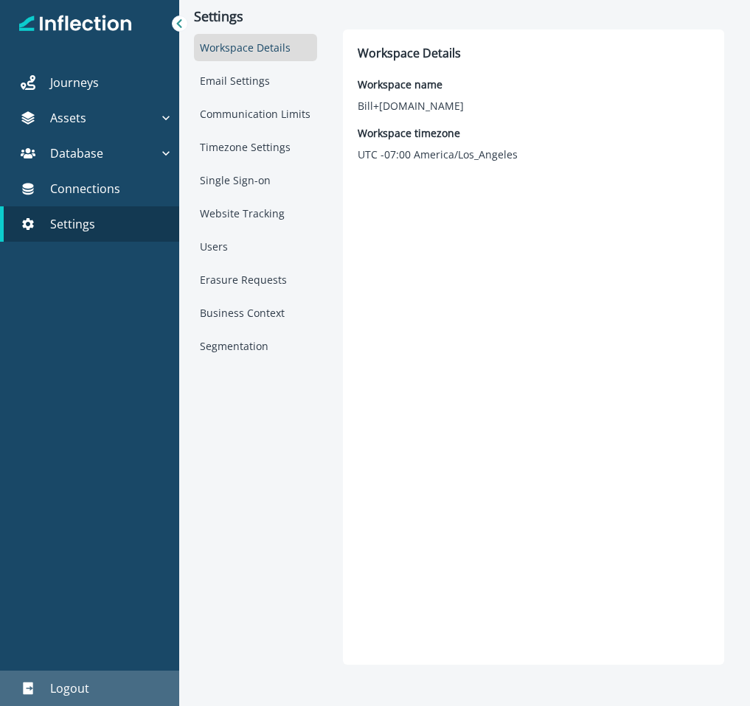
click at [71, 688] on p "Logout" at bounding box center [69, 689] width 39 height 18
